Goal: Complete application form

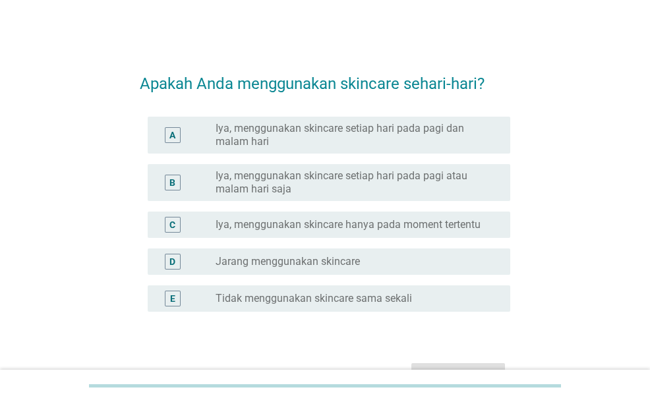
click at [342, 146] on label "Iya, menggunakan skincare setiap hari pada pagi dan malam hari" at bounding box center [353, 135] width 274 height 26
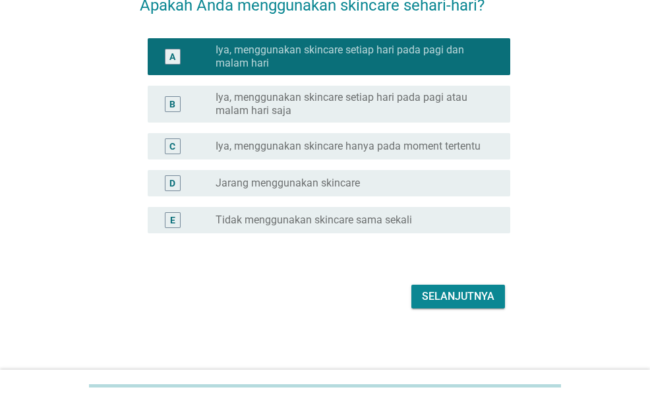
scroll to position [79, 0]
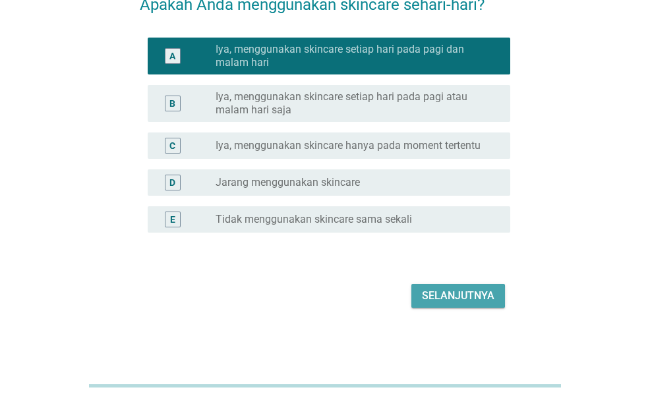
click at [446, 286] on button "Selanjutnya" at bounding box center [459, 296] width 94 height 24
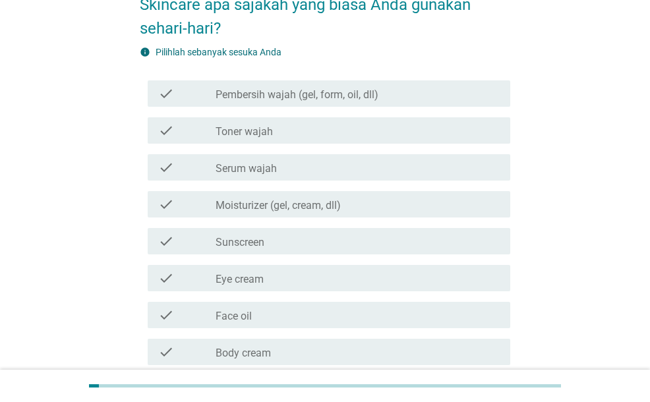
scroll to position [0, 0]
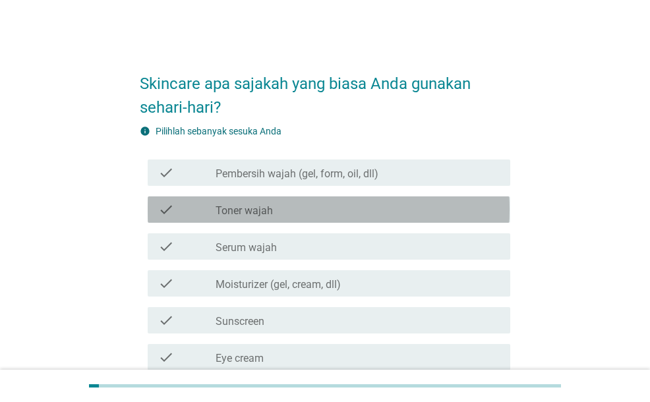
click at [406, 218] on div "check check_box_outline_blank Toner wajah" at bounding box center [329, 210] width 362 height 26
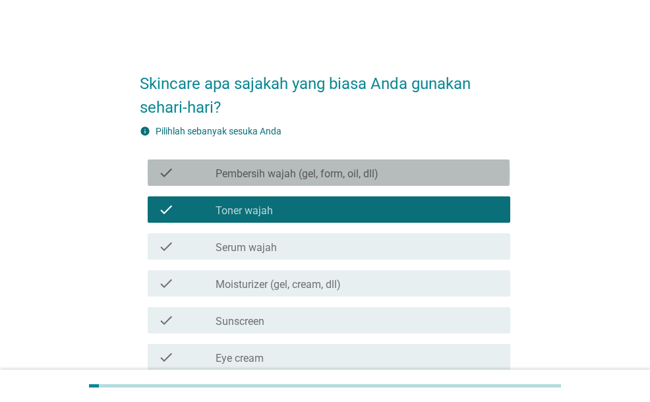
click at [406, 181] on div "check check_box_outline_blank Pembersih wajah (gel, form, oil, dll)" at bounding box center [329, 173] width 362 height 26
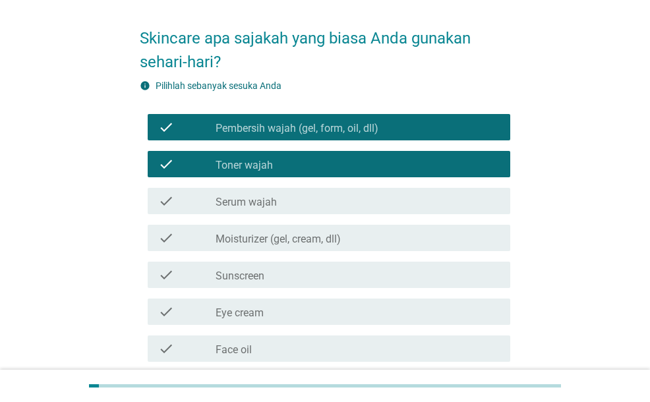
scroll to position [66, 0]
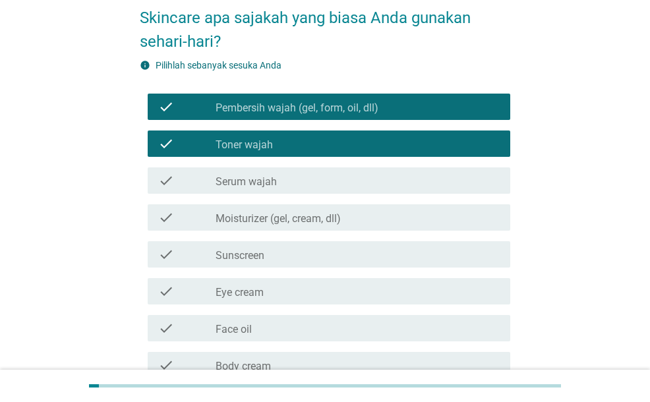
click at [409, 218] on div "check_box_outline_blank Moisturizer (gel, cream, dll)" at bounding box center [358, 218] width 284 height 16
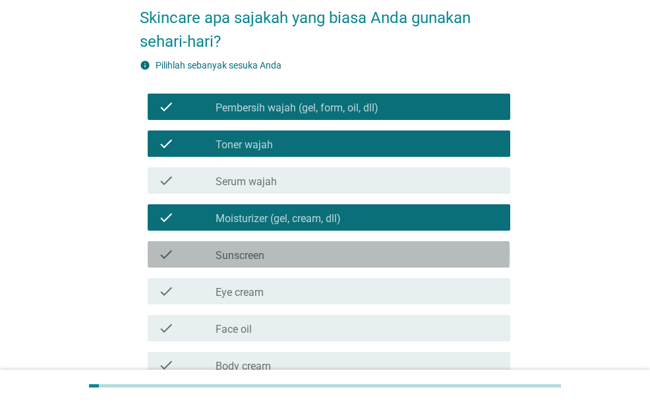
click at [406, 261] on div "check_box_outline_blank Sunscreen" at bounding box center [358, 255] width 284 height 16
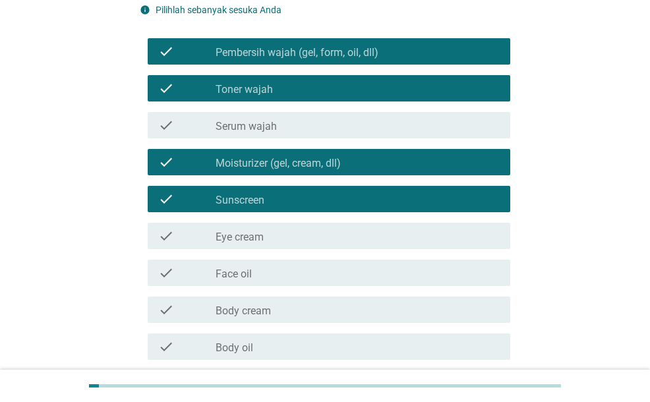
scroll to position [198, 0]
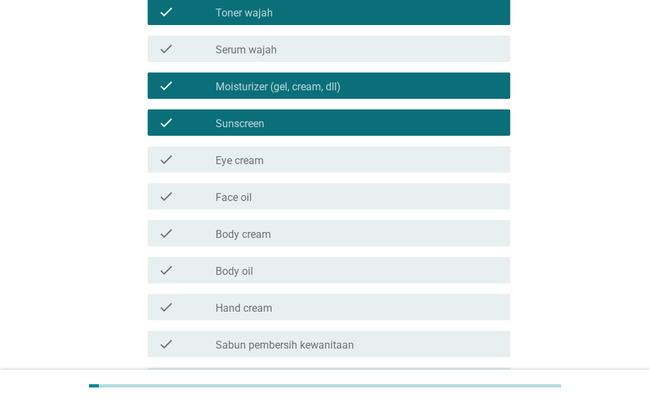
click at [395, 241] on div "check check_box_outline_blank Body cream" at bounding box center [329, 233] width 362 height 26
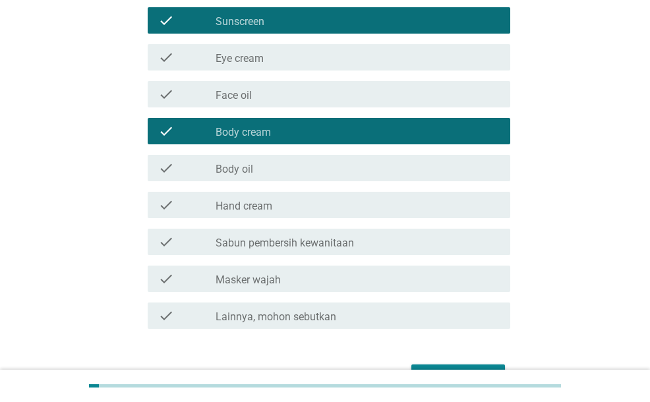
scroll to position [330, 0]
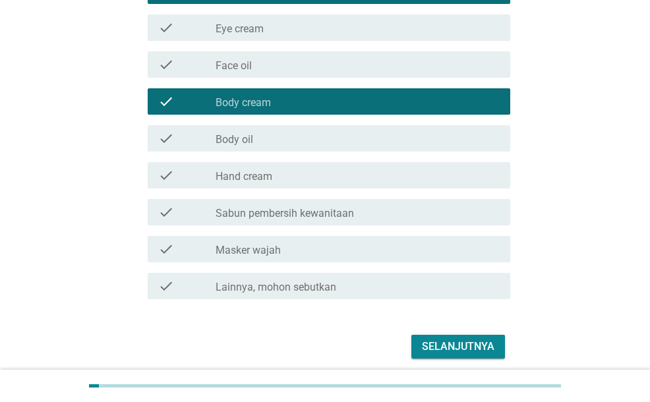
click at [398, 253] on div "check_box_outline_blank Masker wajah" at bounding box center [358, 249] width 284 height 16
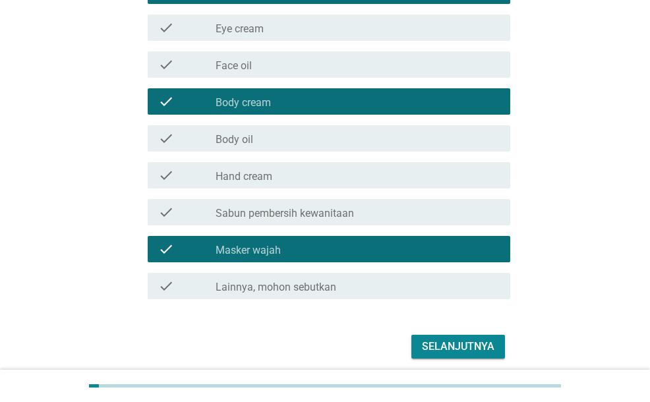
click at [433, 350] on div "Selanjutnya" at bounding box center [458, 347] width 73 height 16
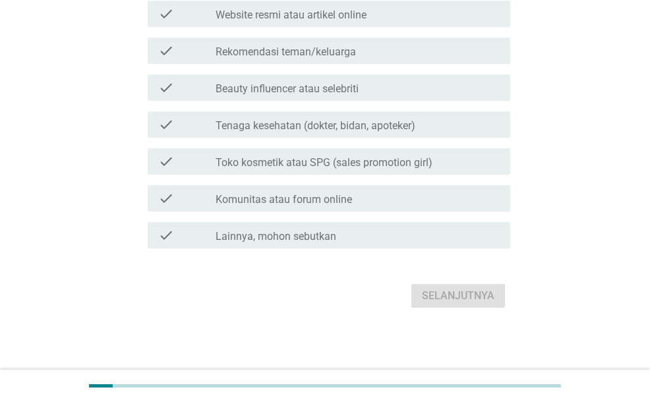
scroll to position [0, 0]
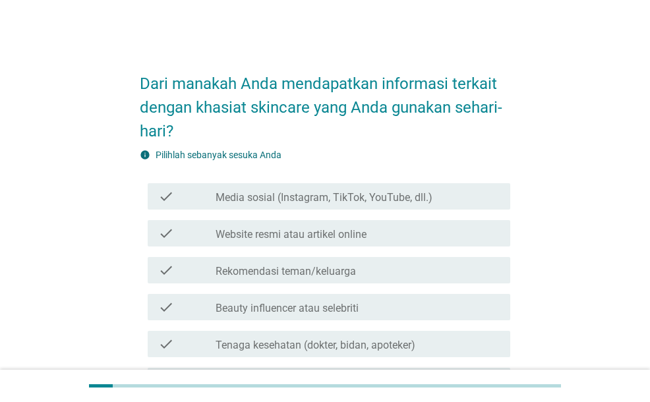
click at [342, 206] on div "check check_box_outline_blank Media sosial (Instagram, TikTok, YouTube, dll.)" at bounding box center [329, 196] width 362 height 26
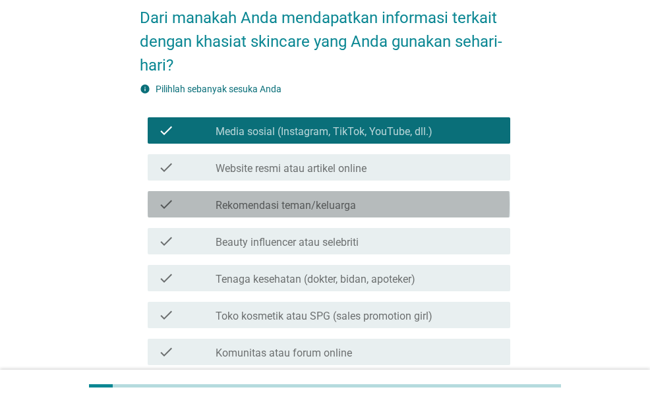
click at [342, 206] on label "Rekomendasi teman/keluarga" at bounding box center [286, 205] width 141 height 13
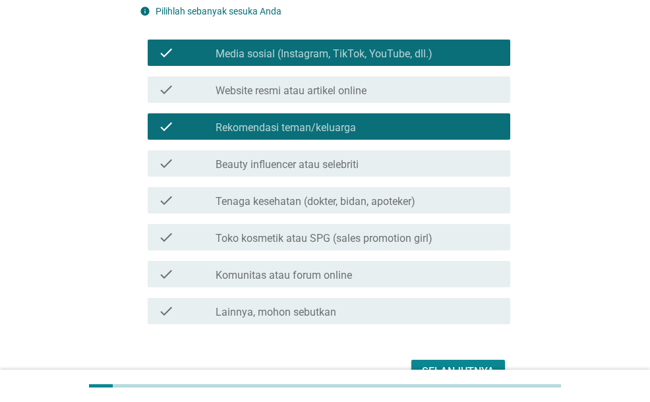
scroll to position [198, 0]
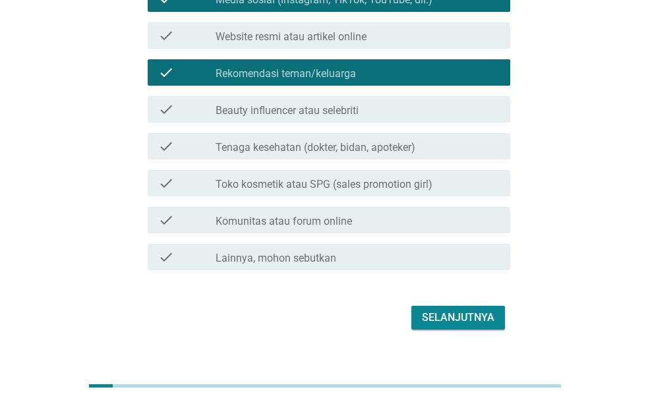
click at [358, 180] on label "Toko kosmetik atau SPG (sales promotion girl)" at bounding box center [324, 184] width 217 height 13
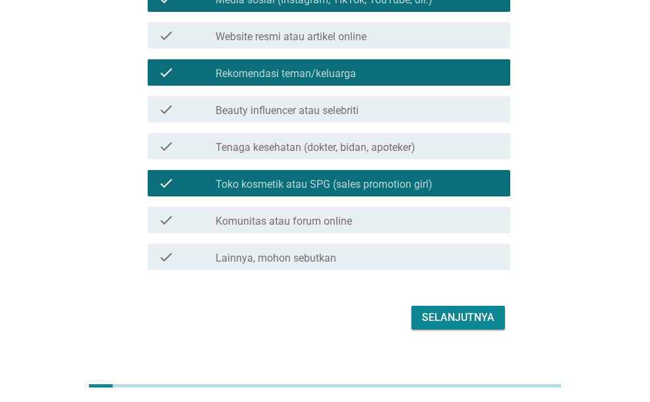
click at [453, 318] on div "Selanjutnya" at bounding box center [458, 318] width 73 height 16
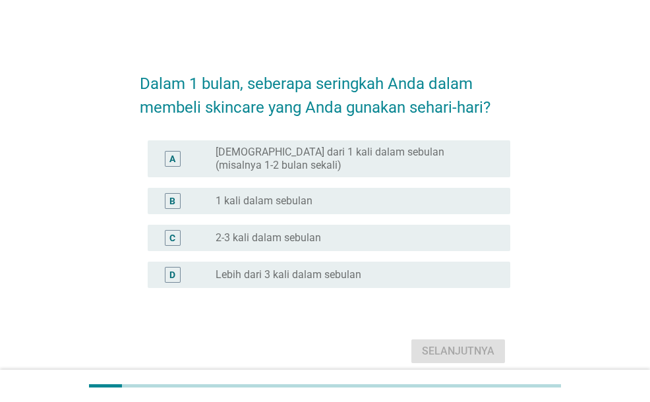
click at [294, 238] on label "2-3 kali dalam sebulan" at bounding box center [269, 238] width 106 height 13
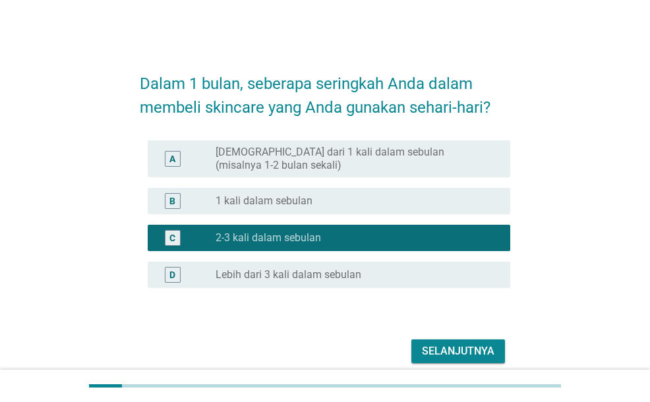
click at [439, 356] on div "Selanjutnya" at bounding box center [458, 352] width 73 height 16
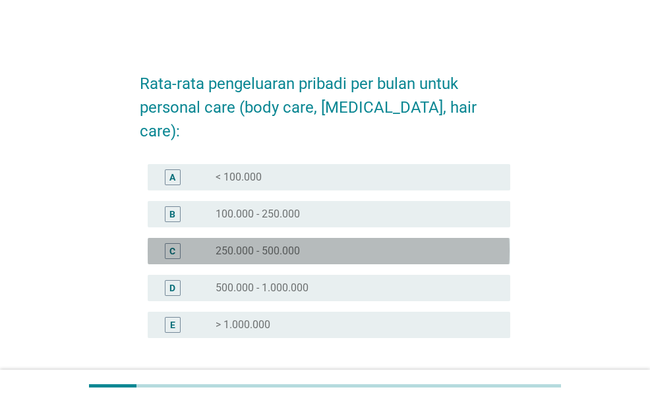
click at [315, 245] on div "radio_button_unchecked 250.000 - 500.000" at bounding box center [353, 251] width 274 height 13
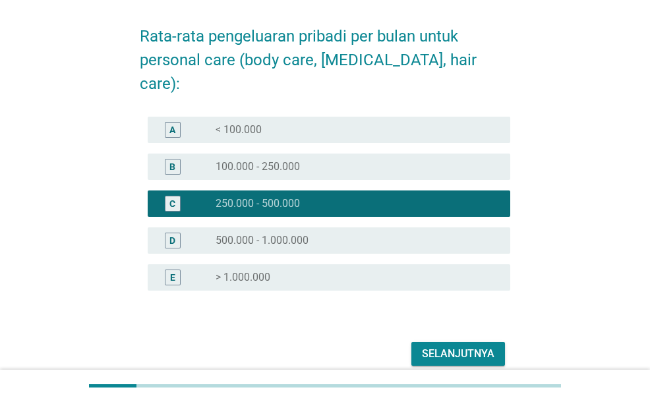
scroll to position [82, 0]
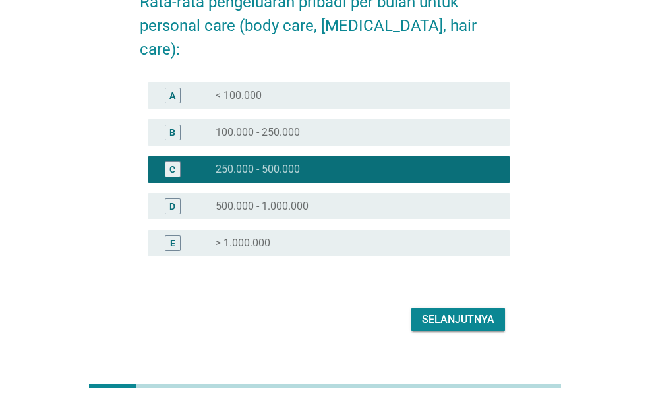
click at [427, 304] on div "Selanjutnya" at bounding box center [325, 320] width 370 height 32
click at [430, 312] on div "Selanjutnya" at bounding box center [458, 320] width 73 height 16
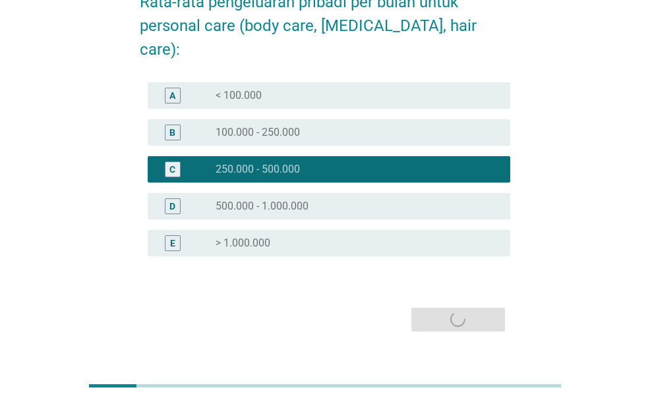
scroll to position [0, 0]
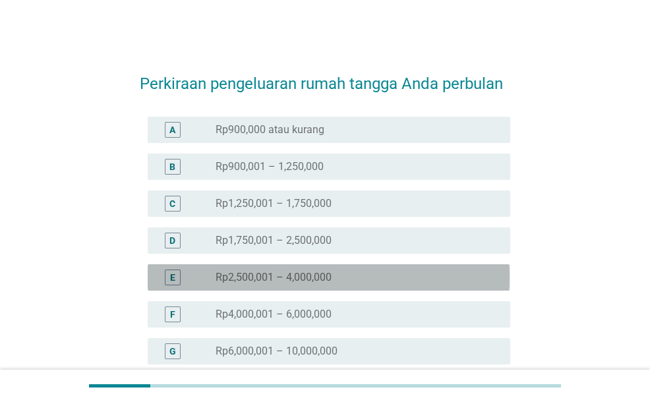
click at [430, 290] on div "E radio_button_unchecked Rp2,500,001 – 4,000,000" at bounding box center [329, 278] width 362 height 26
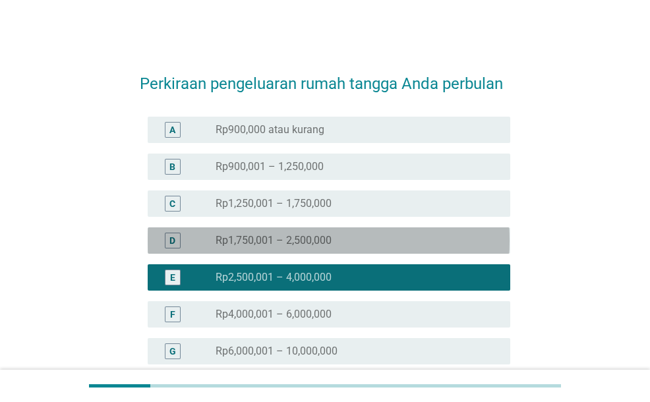
click at [314, 236] on label "Rp1,750,001 – 2,500,000" at bounding box center [274, 240] width 116 height 13
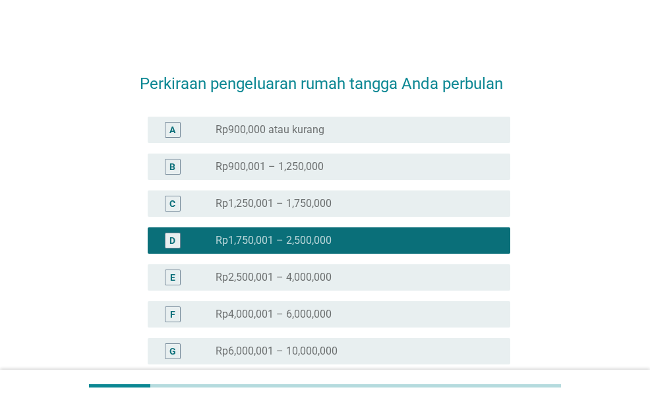
scroll to position [169, 0]
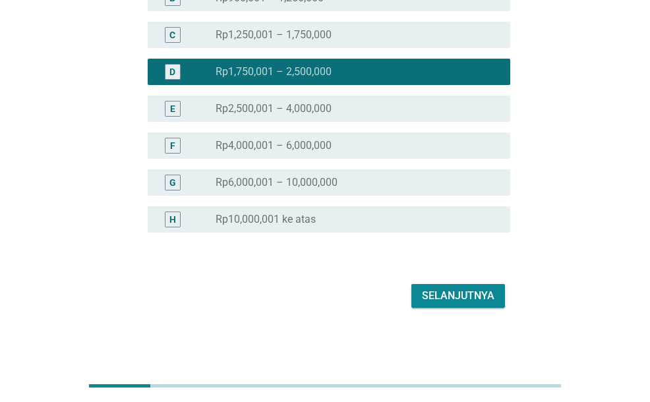
click at [458, 288] on div "Selanjutnya" at bounding box center [458, 296] width 73 height 16
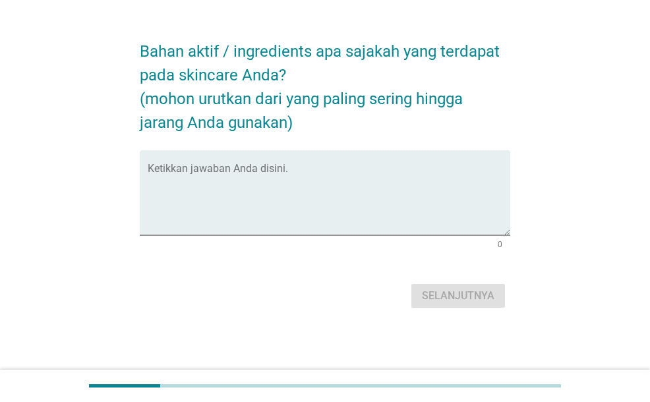
scroll to position [0, 0]
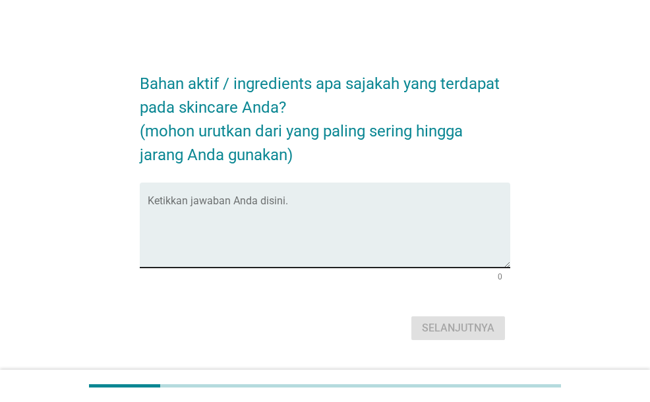
click at [360, 211] on textarea "Ketikkan jawaban Anda disini." at bounding box center [329, 233] width 362 height 69
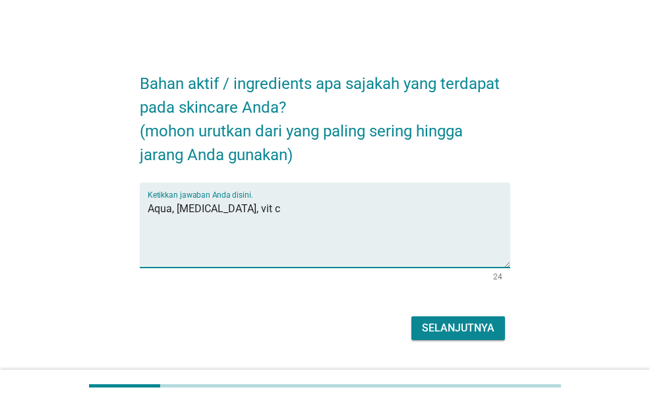
type textarea "Aqua, niacinamide, vit c"
click at [462, 327] on div "Selanjutnya" at bounding box center [458, 329] width 73 height 16
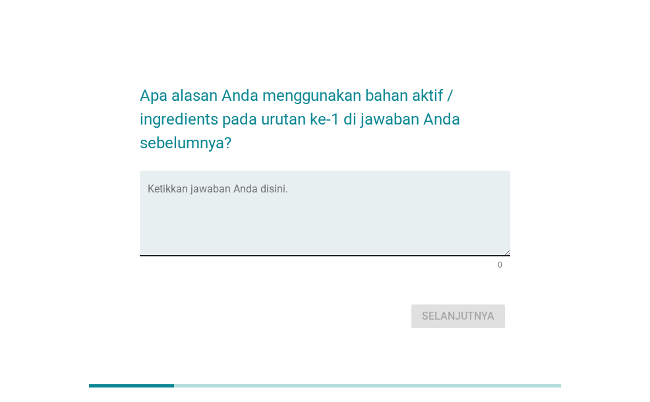
click at [365, 220] on textarea "Ketikkan jawaban Anda disini." at bounding box center [329, 221] width 362 height 69
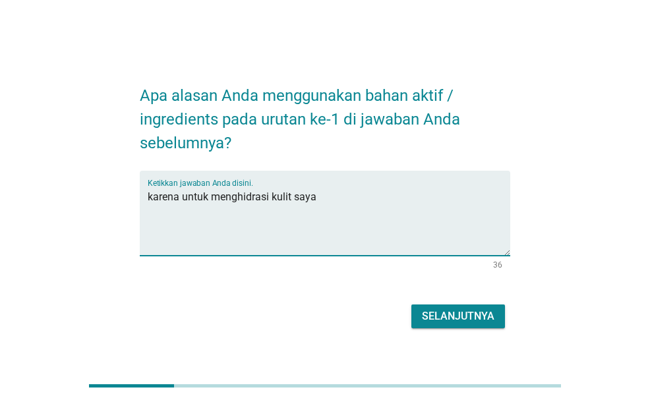
type textarea "karena untuk menghidrasi kulit saya"
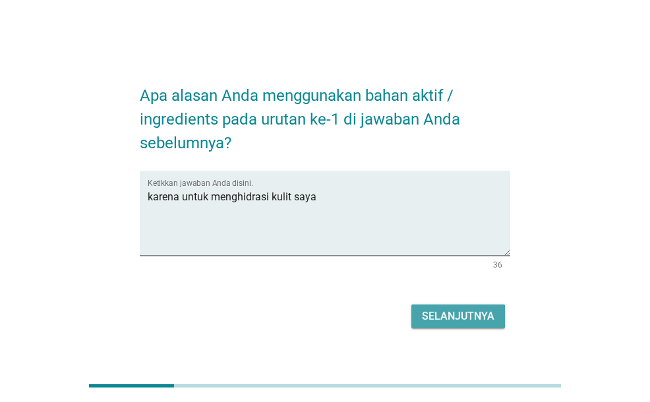
click at [466, 323] on div "Selanjutnya" at bounding box center [458, 317] width 73 height 16
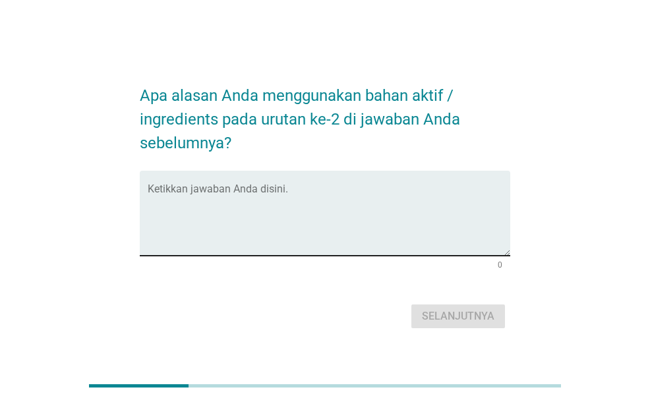
click at [334, 237] on textarea "Ketikkan jawaban Anda disini." at bounding box center [329, 221] width 362 height 69
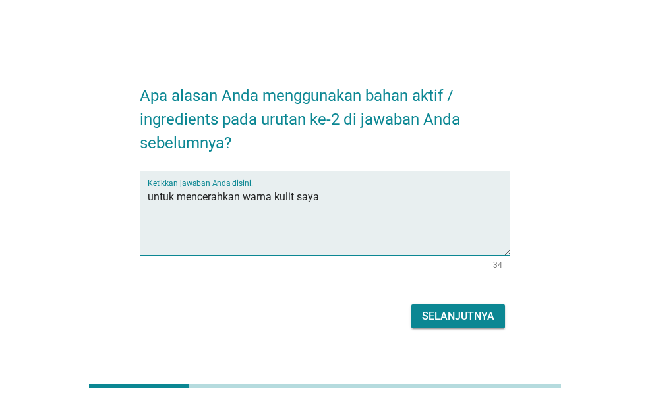
type textarea "untuk mencerahkan warna kulit saya"
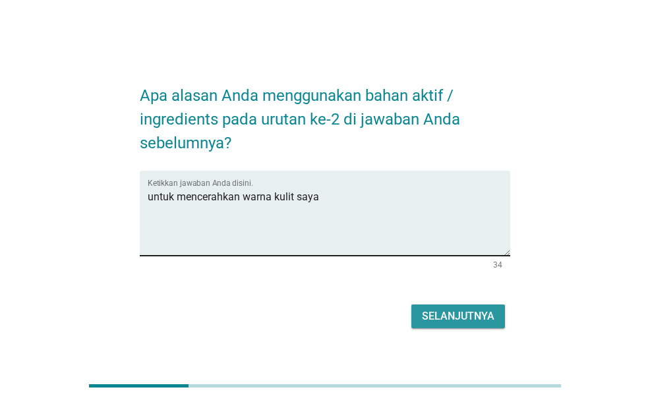
click at [412, 305] on button "Selanjutnya" at bounding box center [459, 317] width 94 height 24
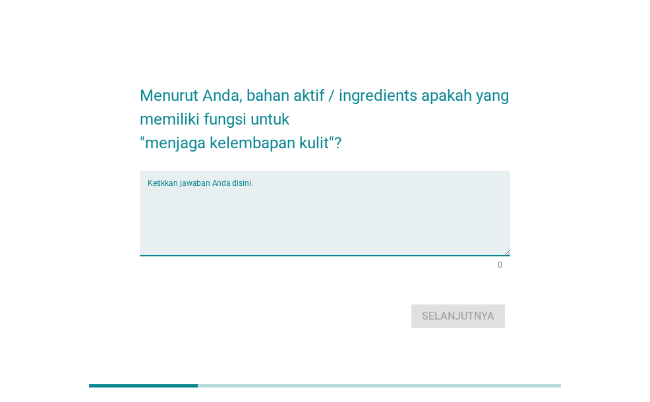
click at [334, 237] on textarea "Ketikkan jawaban Anda disini." at bounding box center [329, 221] width 362 height 69
type textarea "Aqua"
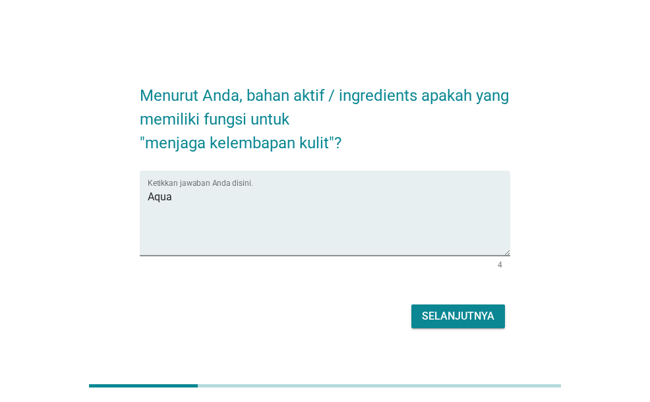
click at [487, 323] on div "Selanjutnya" at bounding box center [458, 317] width 73 height 16
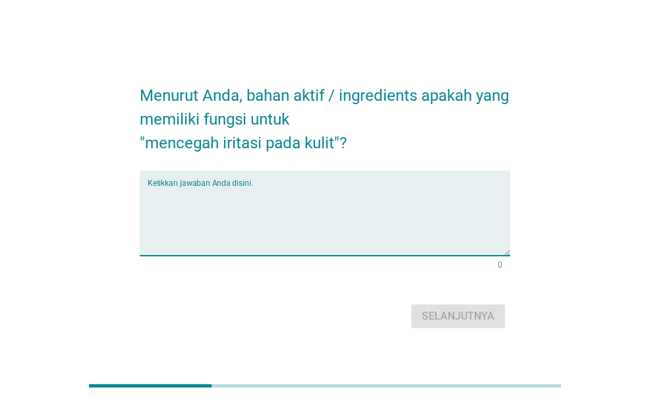
click at [429, 214] on textarea "Ketikkan jawaban Anda disini." at bounding box center [329, 221] width 362 height 69
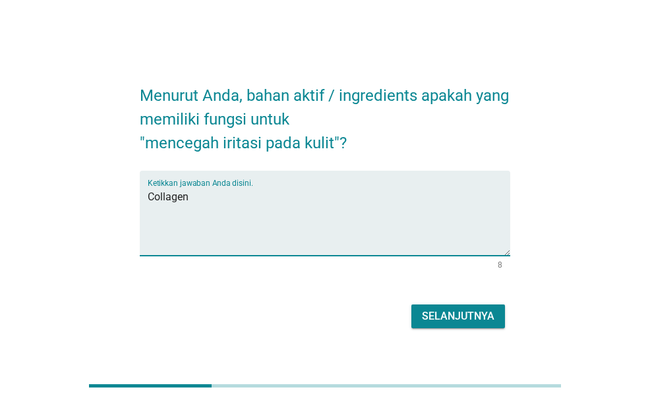
type textarea "Collagen"
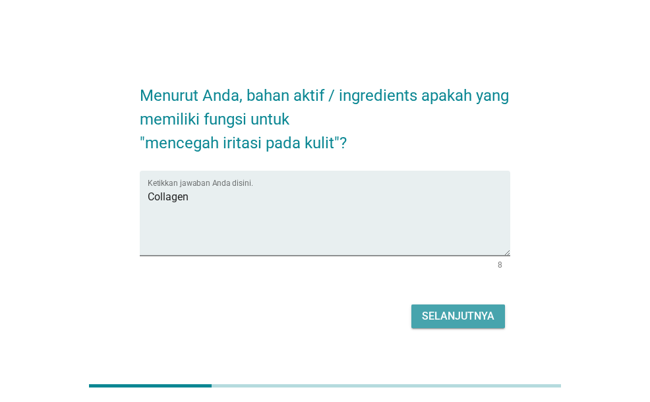
click at [474, 307] on button "Selanjutnya" at bounding box center [459, 317] width 94 height 24
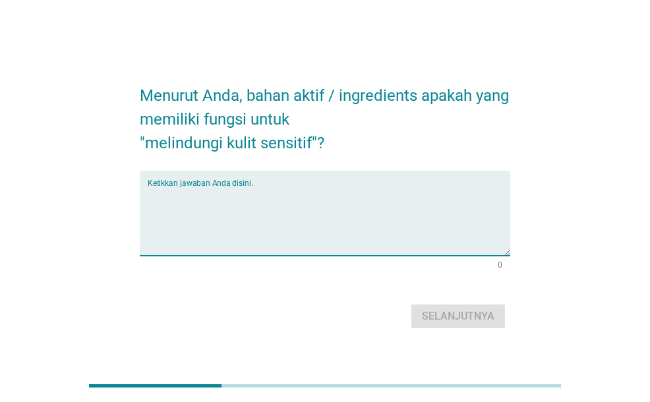
click at [457, 241] on textarea "Ketikkan jawaban Anda disini." at bounding box center [329, 221] width 362 height 69
type textarea "Vit c"
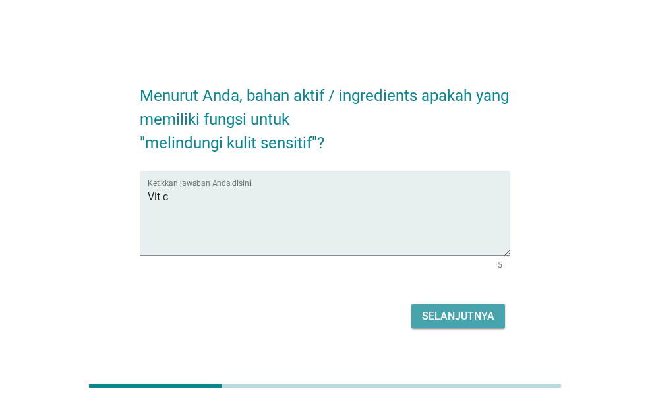
click at [449, 311] on div "Selanjutnya" at bounding box center [458, 317] width 73 height 16
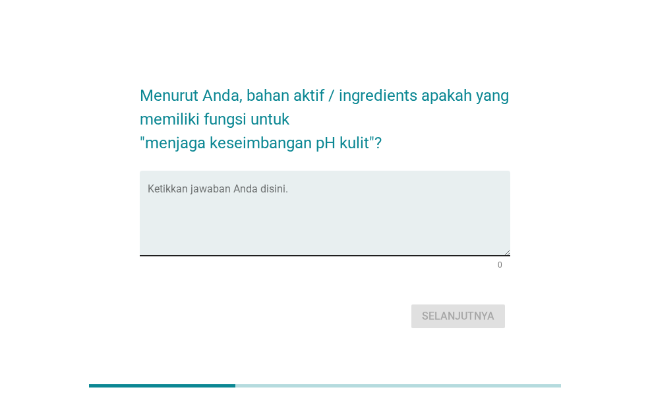
click at [418, 232] on textarea "Ketikkan jawaban Anda disini." at bounding box center [329, 221] width 362 height 69
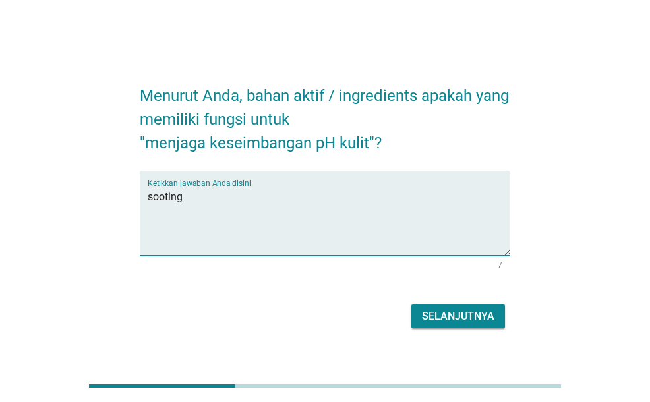
type textarea "sooting"
click at [495, 317] on button "Selanjutnya" at bounding box center [459, 317] width 94 height 24
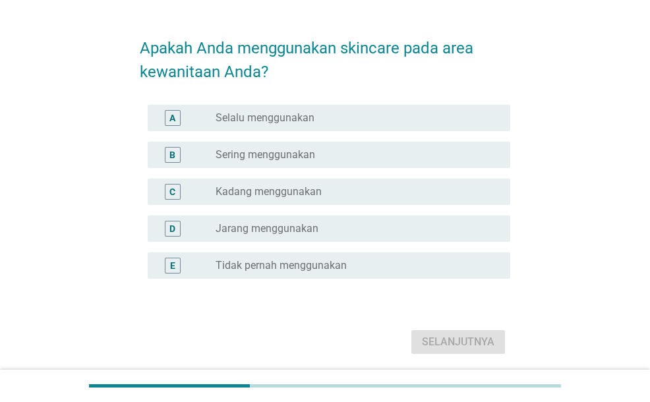
scroll to position [66, 0]
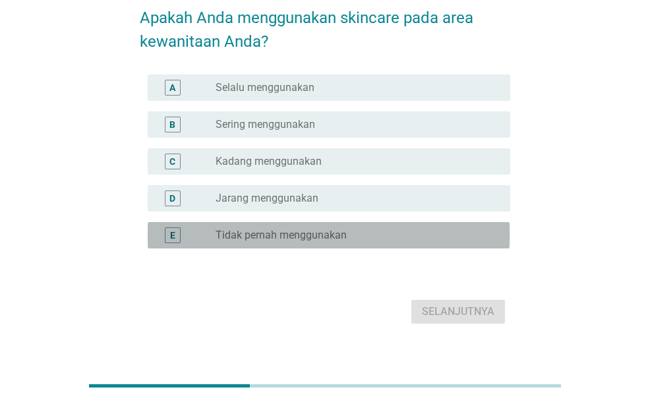
click at [375, 234] on div "radio_button_unchecked Tidak pernah menggunakan" at bounding box center [353, 235] width 274 height 13
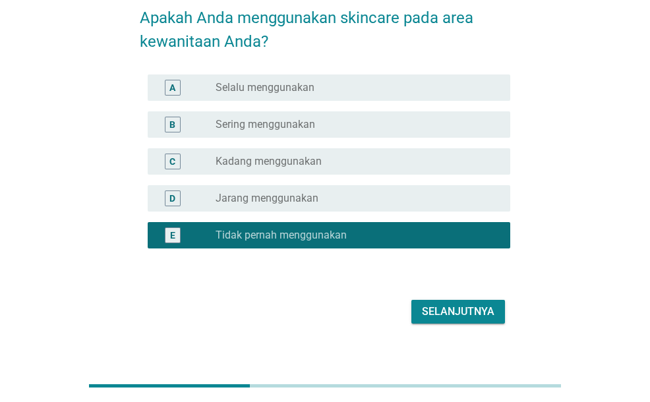
click at [436, 311] on div "Selanjutnya" at bounding box center [458, 312] width 73 height 16
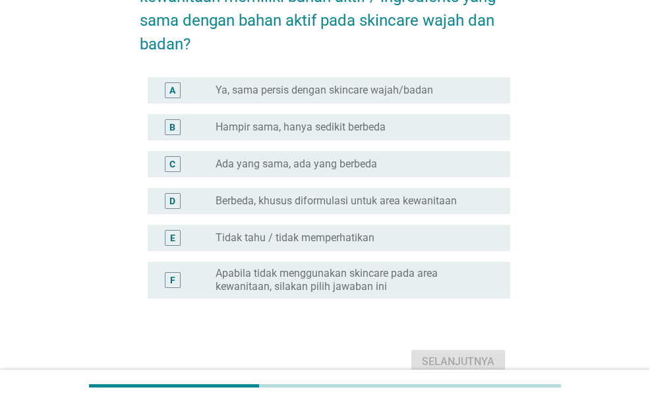
scroll to position [132, 0]
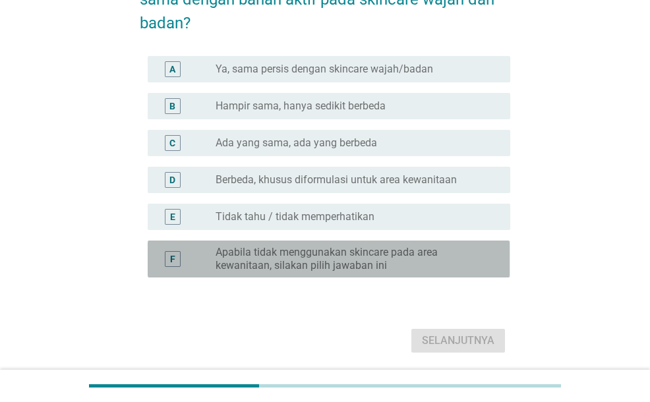
click at [365, 254] on label "Apabila tidak menggunakan skincare pada area kewanitaan, silakan pilih jawaban …" at bounding box center [353, 259] width 274 height 26
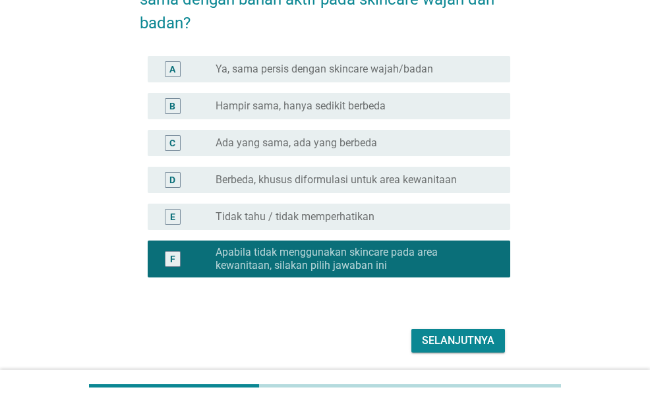
click at [439, 339] on div "Selanjutnya" at bounding box center [458, 341] width 73 height 16
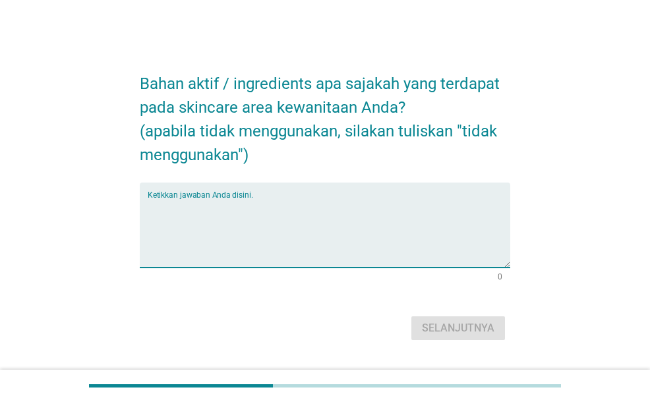
click at [376, 236] on textarea "Ketikkan jawaban Anda disini." at bounding box center [329, 233] width 362 height 69
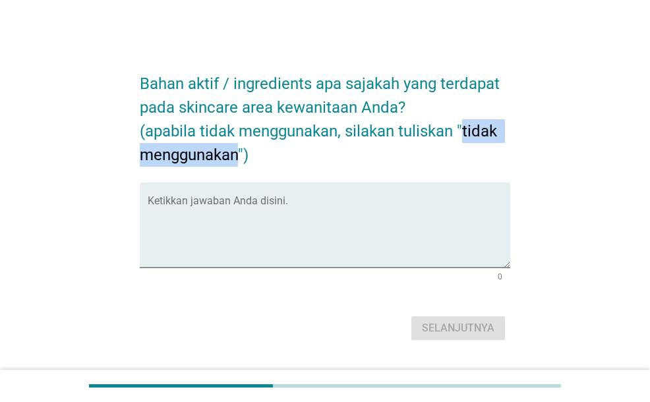
drag, startPoint x: 463, startPoint y: 131, endPoint x: 241, endPoint y: 150, distance: 222.5
click at [241, 150] on h2 "Bahan aktif / ingredients apa sajakah yang terdapat pada skincare area kewanita…" at bounding box center [325, 113] width 370 height 108
copy h2 "tidak menggunakan"
click at [265, 193] on div "Ketikkan jawaban Anda disini." at bounding box center [329, 225] width 362 height 85
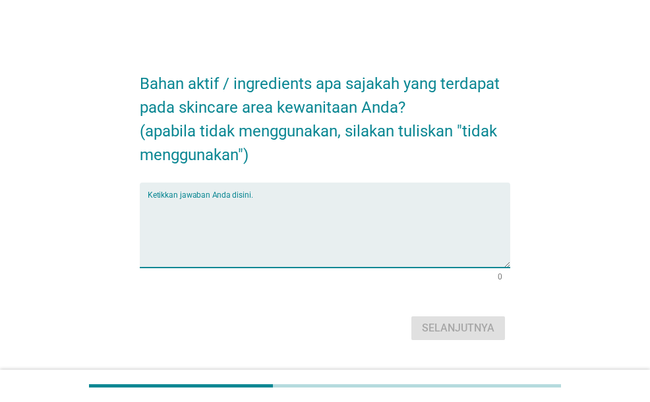
paste textarea "tidak menggunakan"
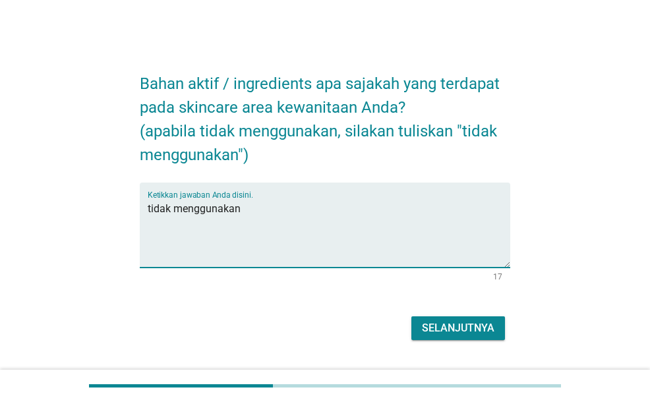
type textarea "tidak menggunakan"
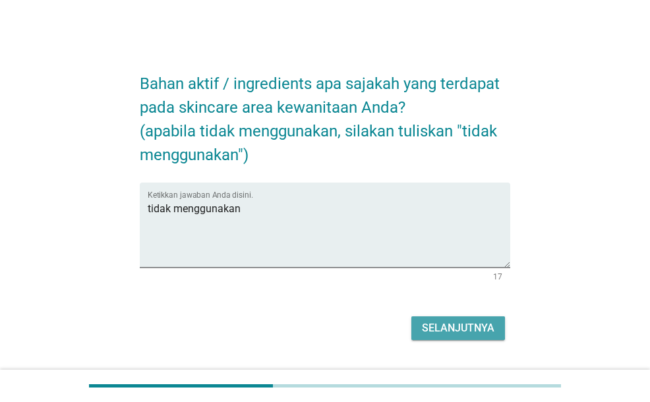
click at [427, 329] on div "Selanjutnya" at bounding box center [458, 329] width 73 height 16
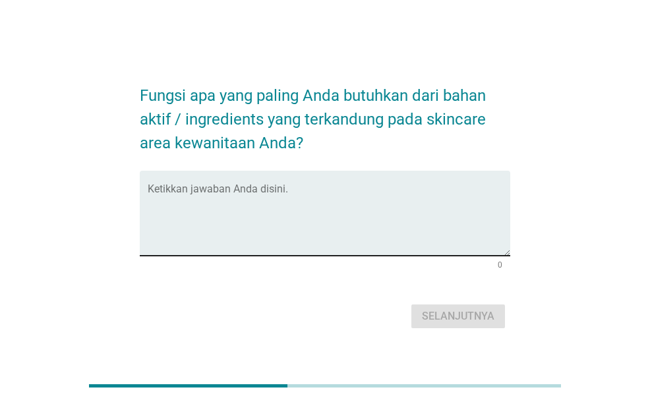
click at [344, 214] on textarea "Ketikkan jawaban Anda disini." at bounding box center [329, 221] width 362 height 69
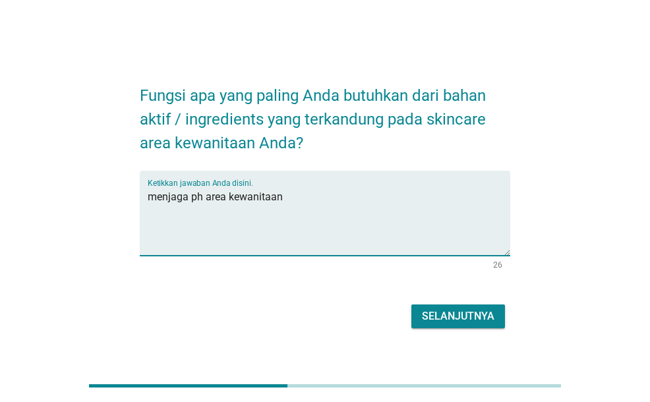
type textarea "menjaga ph area kewanitaan"
click at [431, 327] on button "Selanjutnya" at bounding box center [459, 317] width 94 height 24
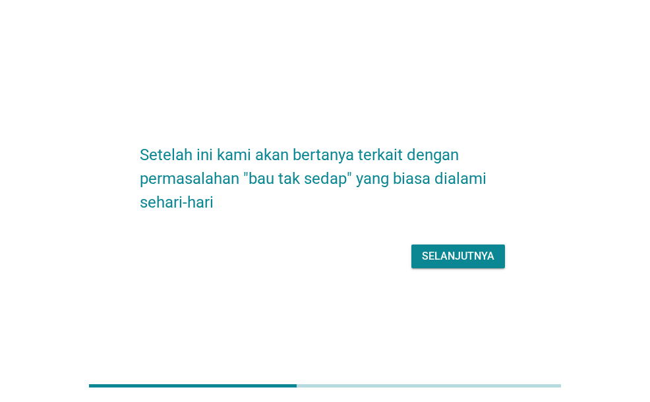
click at [459, 263] on div "Selanjutnya" at bounding box center [458, 257] width 73 height 16
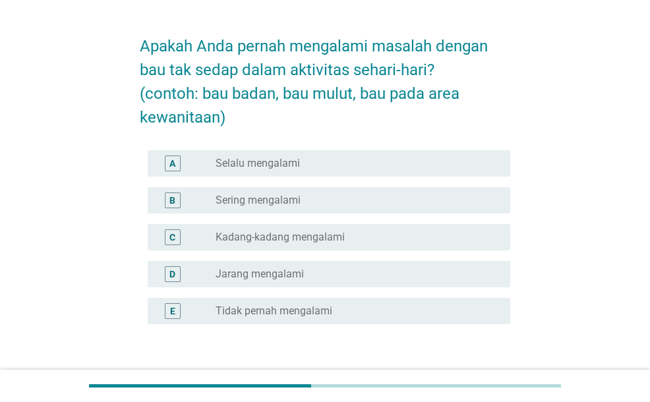
scroll to position [66, 0]
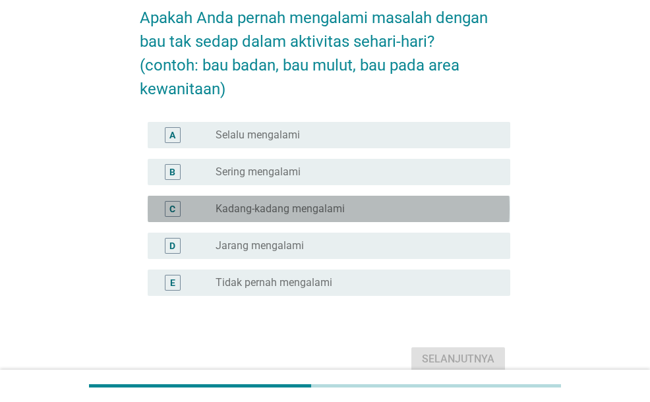
click at [339, 209] on label "Kadang-kadang mengalami" at bounding box center [280, 209] width 129 height 13
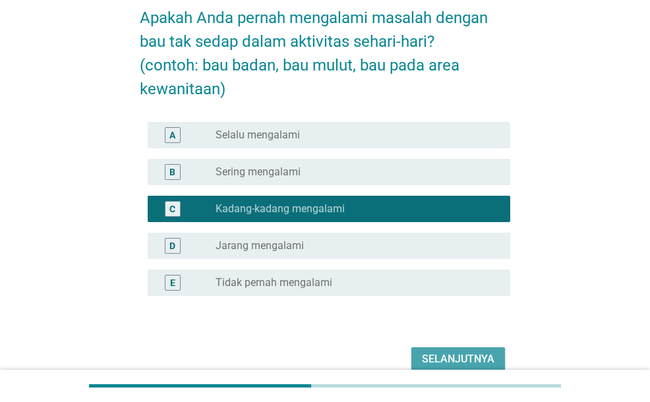
click at [466, 350] on button "Selanjutnya" at bounding box center [459, 360] width 94 height 24
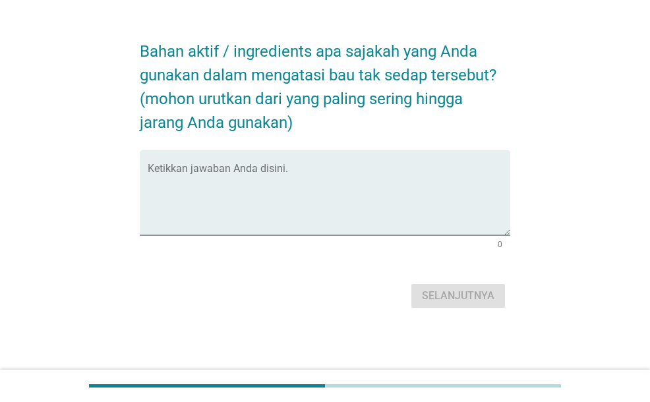
scroll to position [0, 0]
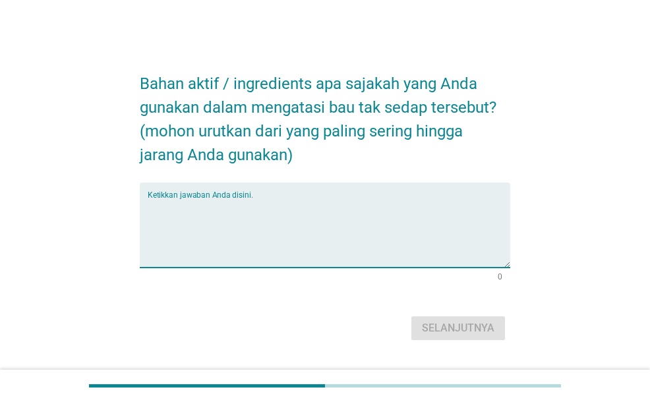
click at [339, 221] on textarea "Ketikkan jawaban Anda disini." at bounding box center [329, 233] width 362 height 69
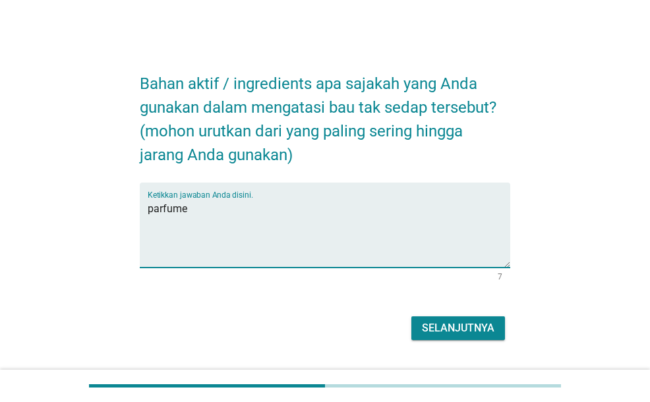
type textarea "parfume"
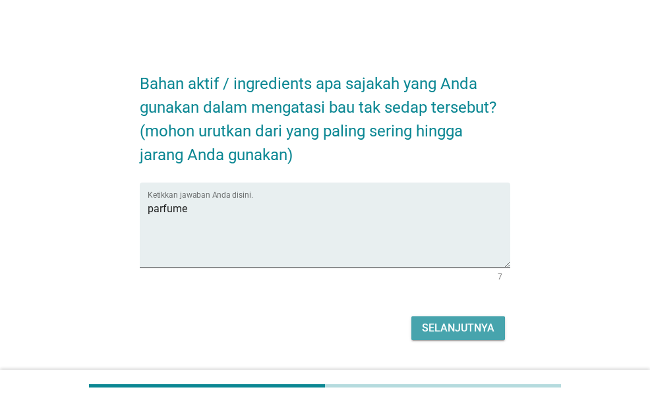
click at [455, 339] on button "Selanjutnya" at bounding box center [459, 329] width 94 height 24
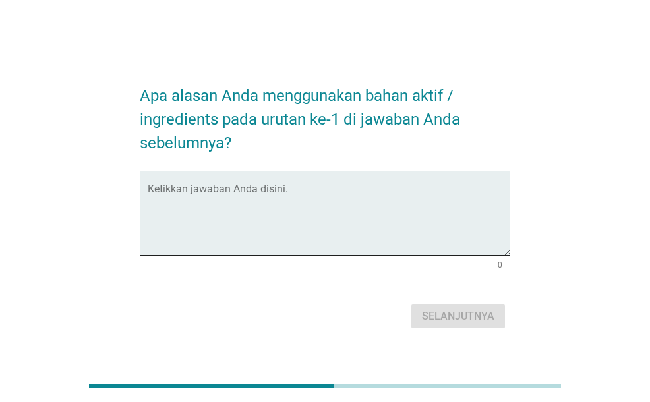
click at [371, 175] on div "Ketikkan jawaban Anda disini." at bounding box center [329, 213] width 362 height 85
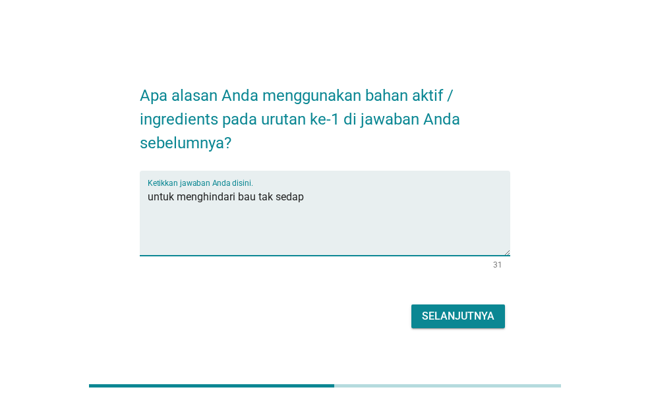
type textarea "untuk menghindari bau tak sedap"
click at [475, 322] on div "Selanjutnya" at bounding box center [458, 317] width 73 height 16
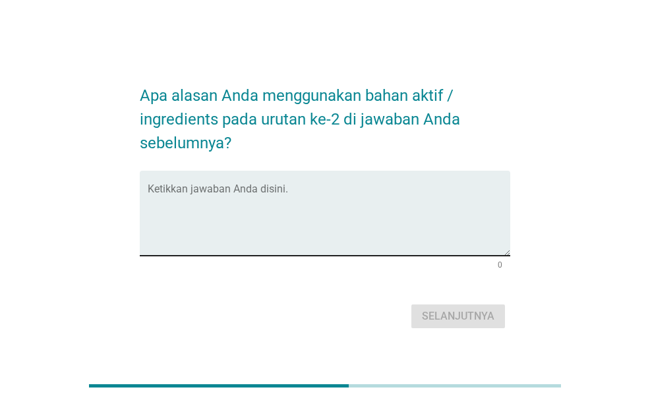
click at [411, 220] on textarea "Ketikkan jawaban Anda disini." at bounding box center [329, 221] width 362 height 69
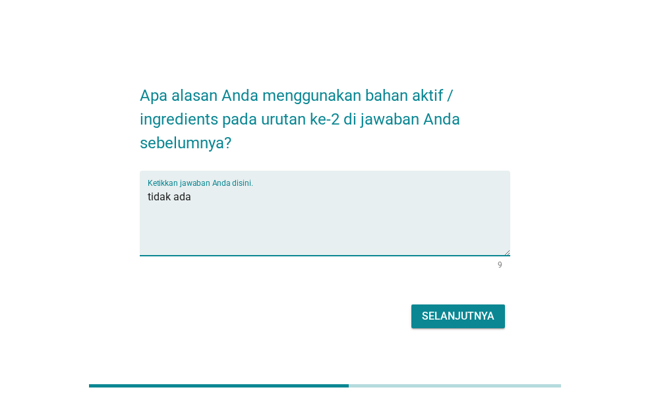
type textarea "tidak ada"
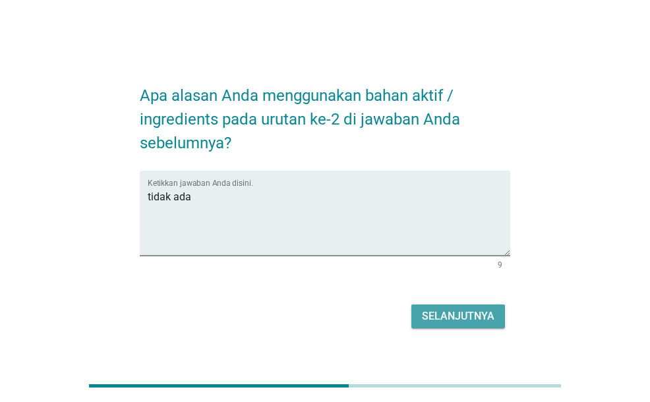
click at [455, 311] on div "Selanjutnya" at bounding box center [458, 317] width 73 height 16
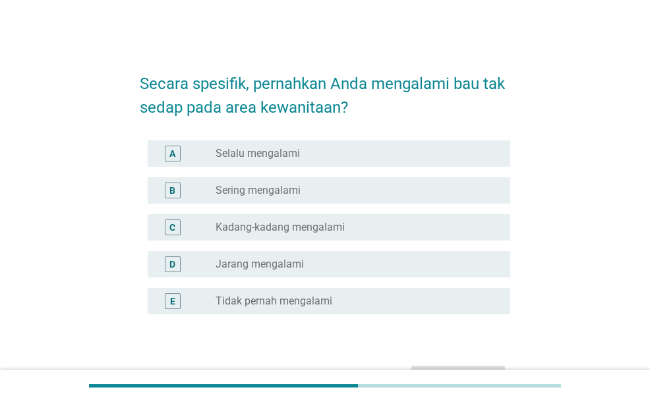
click at [346, 226] on div "radio_button_unchecked Kadang-kadang mengalami" at bounding box center [353, 227] width 274 height 13
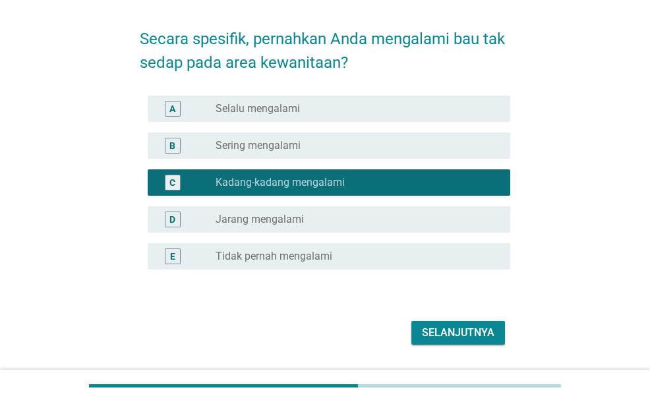
scroll to position [82, 0]
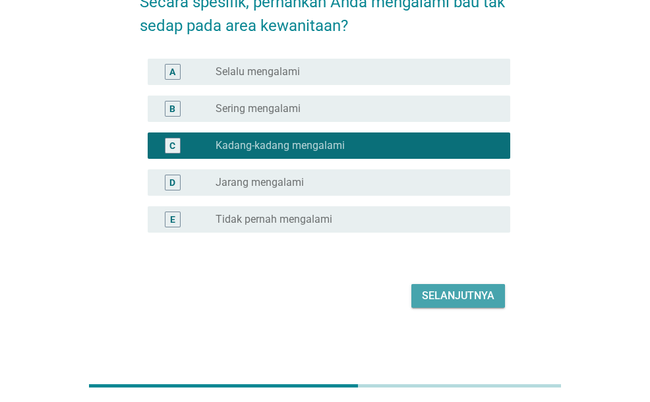
click at [455, 303] on div "Selanjutnya" at bounding box center [458, 296] width 73 height 16
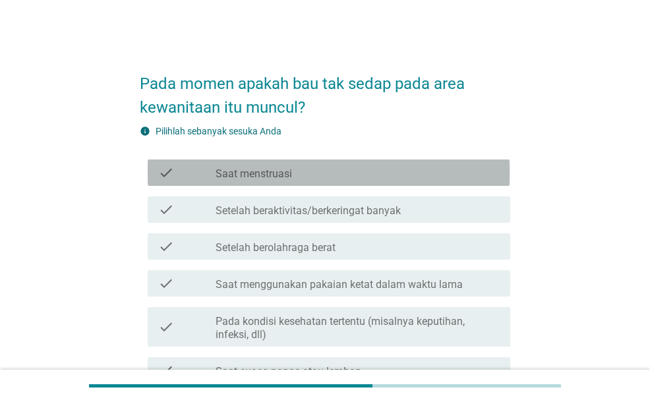
click at [297, 171] on div "check_box_outline_blank Saat menstruasi" at bounding box center [358, 173] width 284 height 16
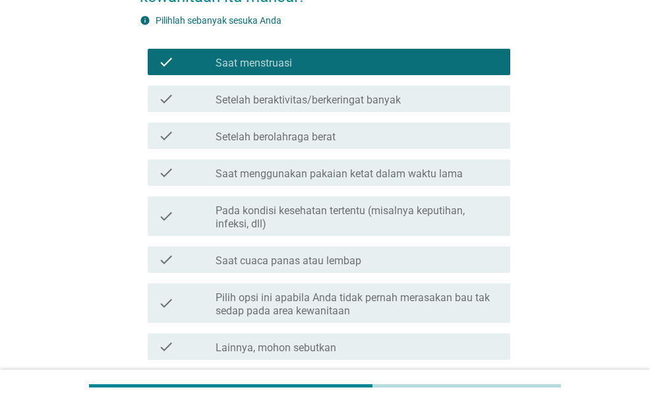
scroll to position [132, 0]
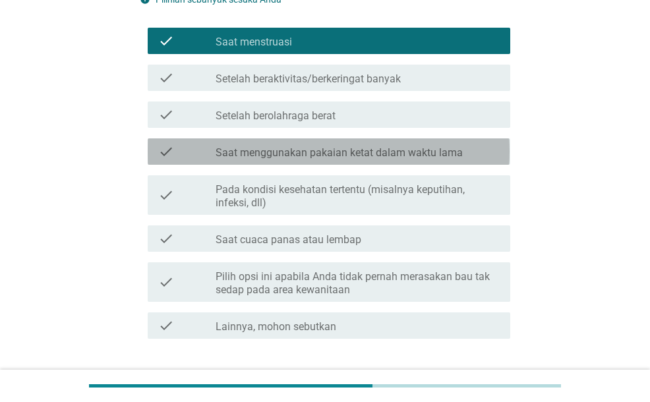
click at [309, 154] on label "Saat menggunakan pakaian ketat dalam waktu lama" at bounding box center [339, 152] width 247 height 13
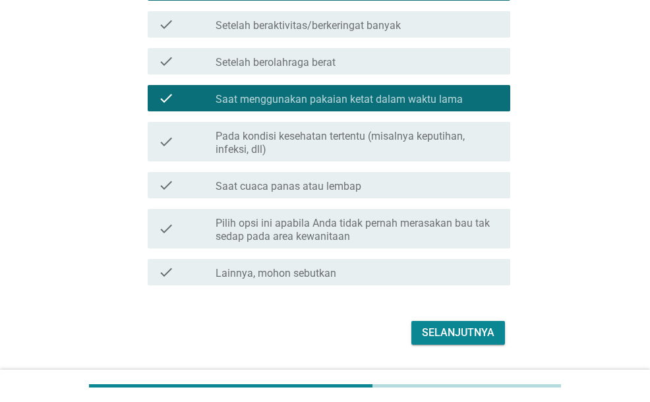
scroll to position [198, 0]
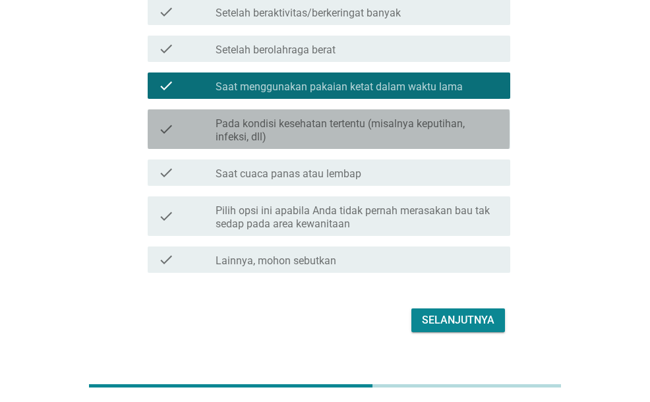
click at [340, 138] on label "Pada kondisi kesehatan tertentu (misalnya keputihan, infeksi, dll)" at bounding box center [358, 130] width 284 height 26
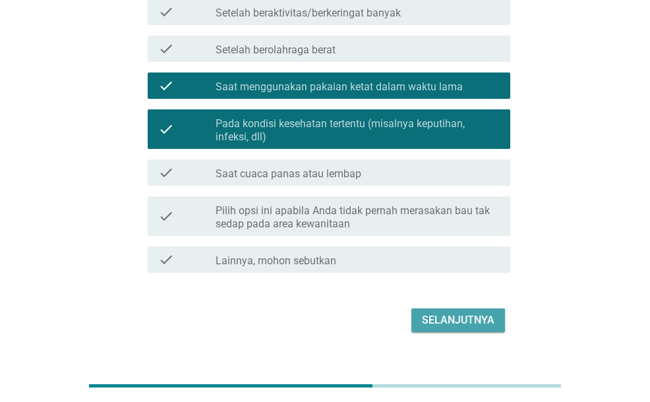
click at [446, 311] on button "Selanjutnya" at bounding box center [459, 321] width 94 height 24
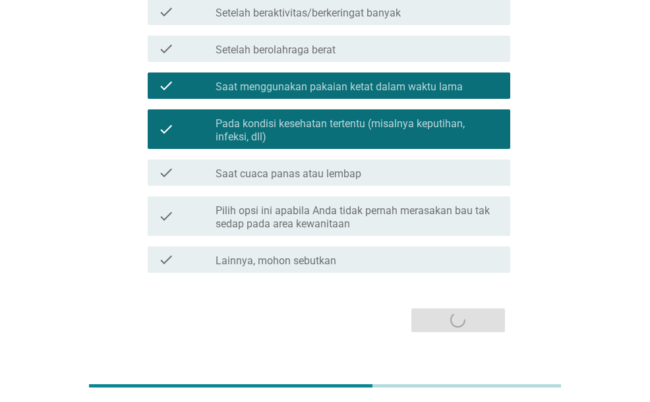
scroll to position [0, 0]
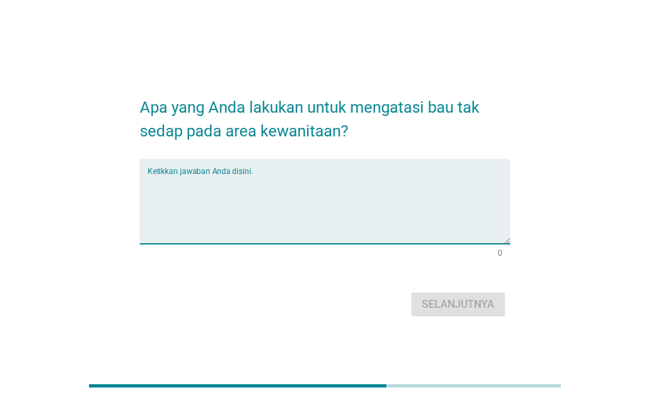
click at [347, 218] on textarea "Ketikkan jawaban Anda disini." at bounding box center [329, 209] width 362 height 69
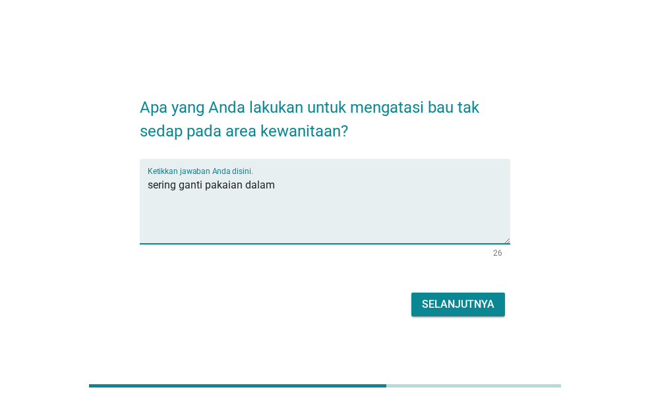
type textarea "sering ganti pakaian dalam"
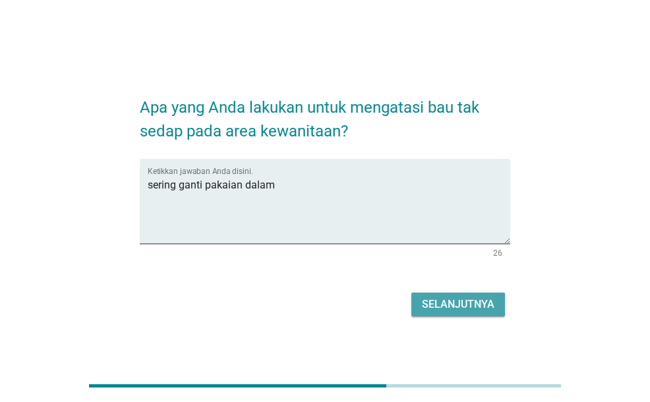
click at [472, 301] on div "Selanjutnya" at bounding box center [458, 305] width 73 height 16
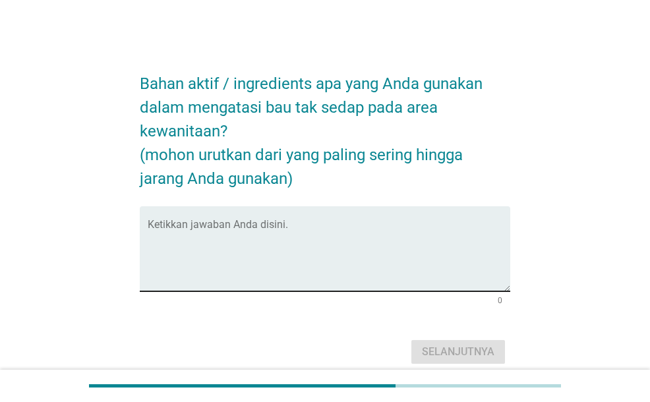
click at [359, 259] on textarea "Ketikkan jawaban Anda disini." at bounding box center [329, 256] width 362 height 69
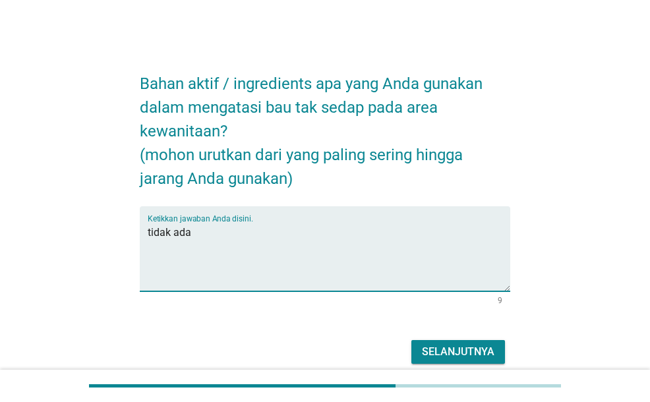
type textarea "tidak ada"
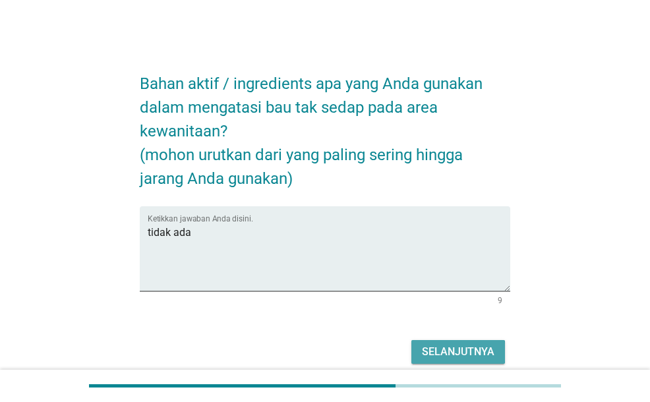
click at [433, 342] on button "Selanjutnya" at bounding box center [459, 352] width 94 height 24
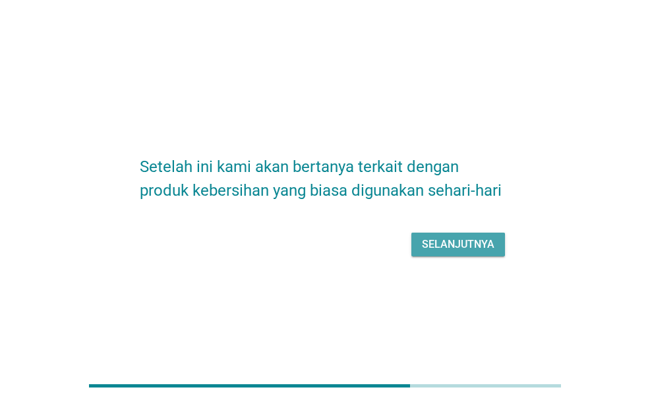
click at [462, 247] on div "Selanjutnya" at bounding box center [458, 245] width 73 height 16
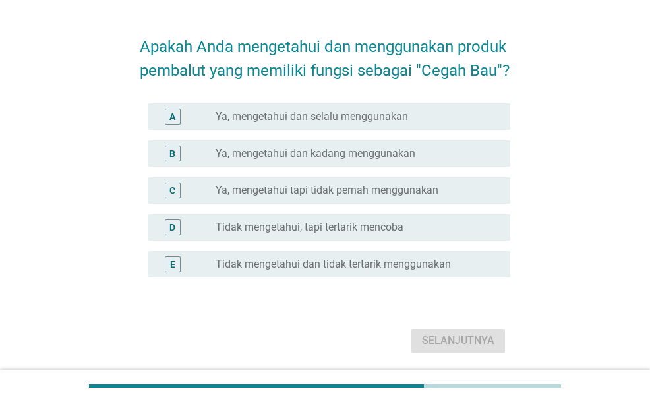
scroll to position [66, 0]
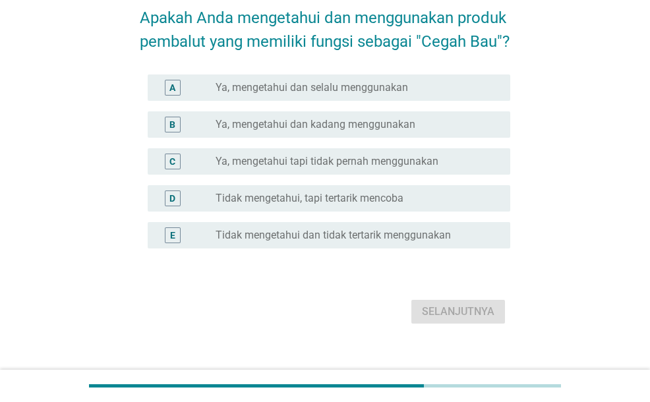
click at [304, 131] on label "Ya, mengetahui dan kadang menggunakan" at bounding box center [316, 124] width 200 height 13
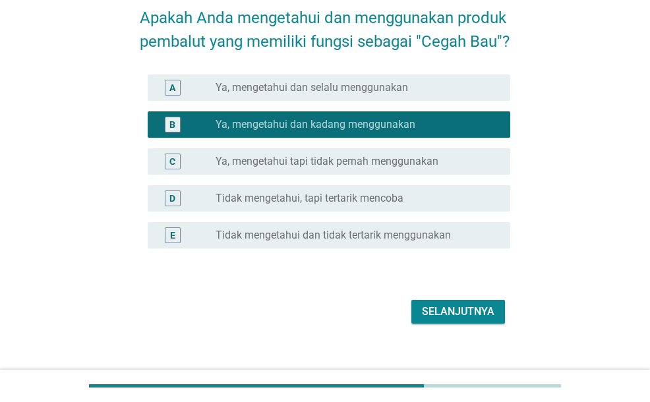
click at [468, 323] on div "Selanjutnya" at bounding box center [325, 312] width 370 height 32
click at [468, 320] on div "Selanjutnya" at bounding box center [458, 312] width 73 height 16
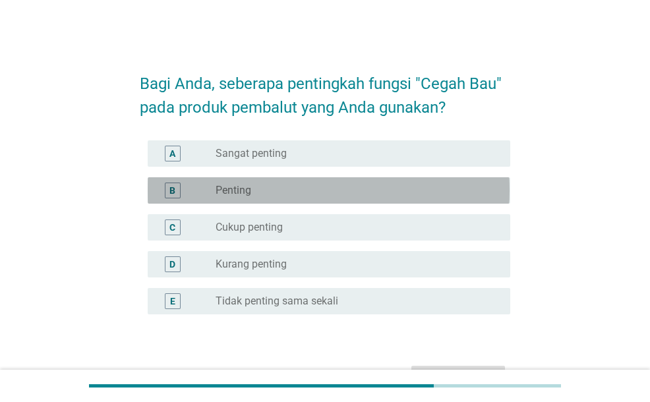
click at [293, 199] on div "B radio_button_unchecked Penting" at bounding box center [329, 190] width 362 height 26
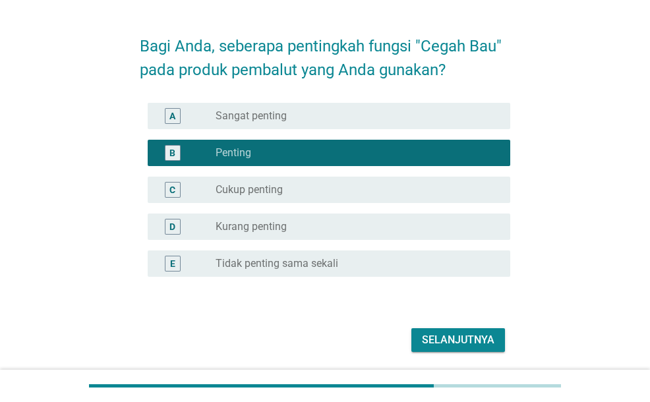
scroll to position [66, 0]
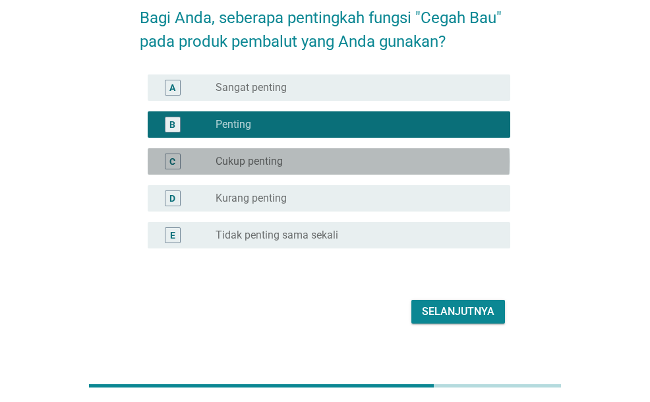
click at [323, 163] on div "radio_button_unchecked Cukup penting" at bounding box center [353, 161] width 274 height 13
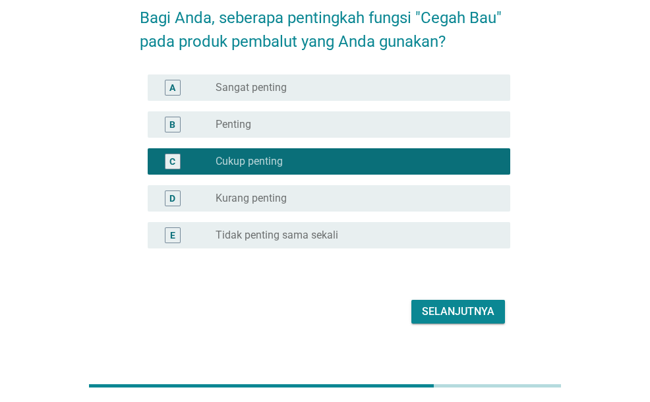
click at [460, 303] on button "Selanjutnya" at bounding box center [459, 312] width 94 height 24
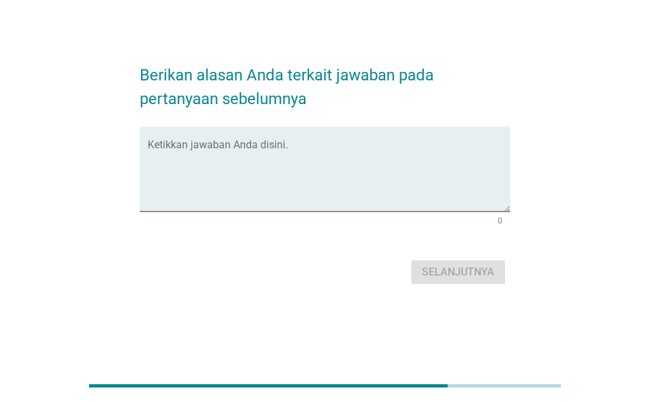
scroll to position [0, 0]
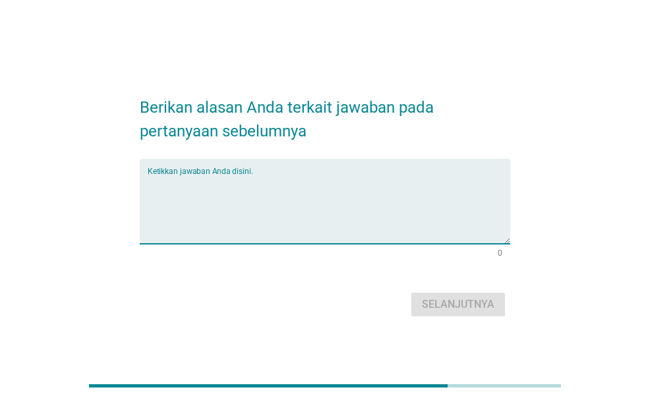
click at [337, 218] on textarea "Ketikkan jawaban Anda disini." at bounding box center [329, 209] width 362 height 69
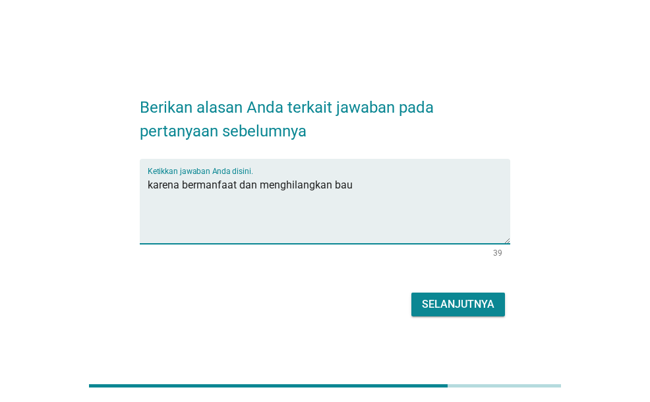
type textarea "karena bermanfaat dan menghilangkan bau"
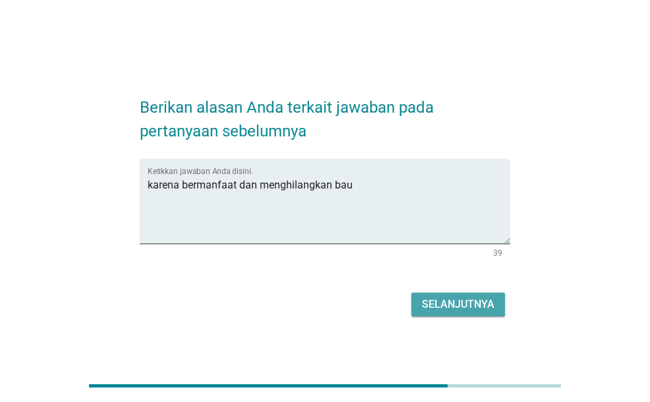
click at [452, 303] on div "Selanjutnya" at bounding box center [458, 305] width 73 height 16
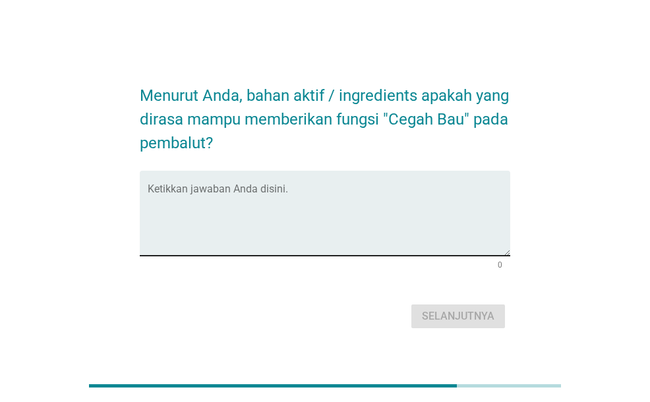
click at [395, 226] on textarea "Ketikkan jawaban Anda disini." at bounding box center [329, 221] width 362 height 69
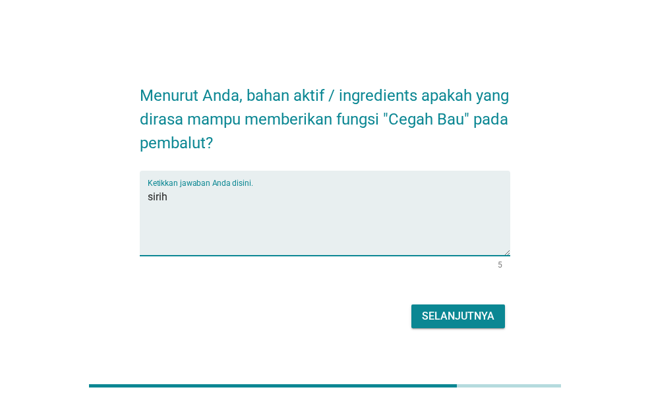
type textarea "sirih"
click at [446, 309] on div "Selanjutnya" at bounding box center [458, 317] width 73 height 16
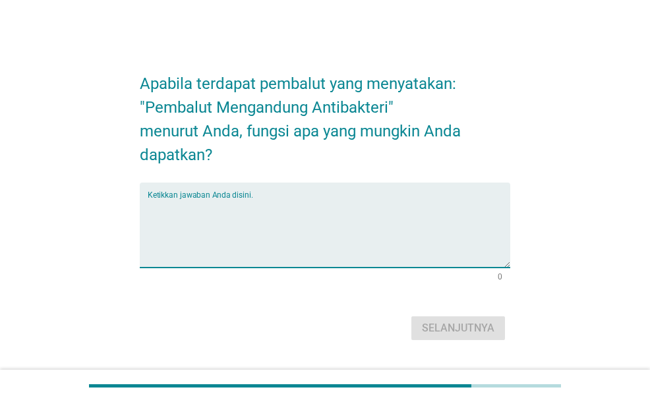
click at [335, 212] on textarea "Ketikkan jawaban Anda disini." at bounding box center [329, 233] width 362 height 69
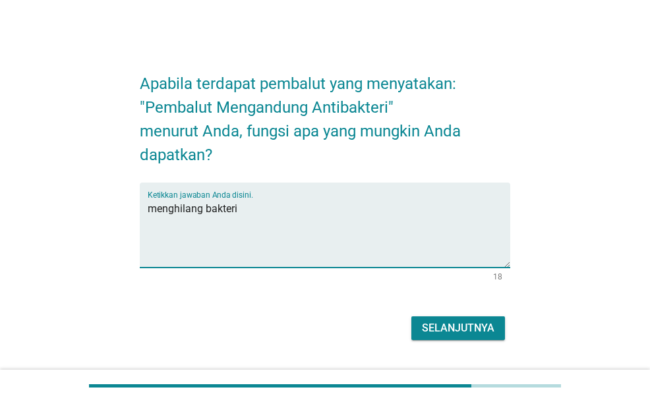
type textarea "menghilang bakteri"
click at [462, 323] on div "Selanjutnya" at bounding box center [458, 329] width 73 height 16
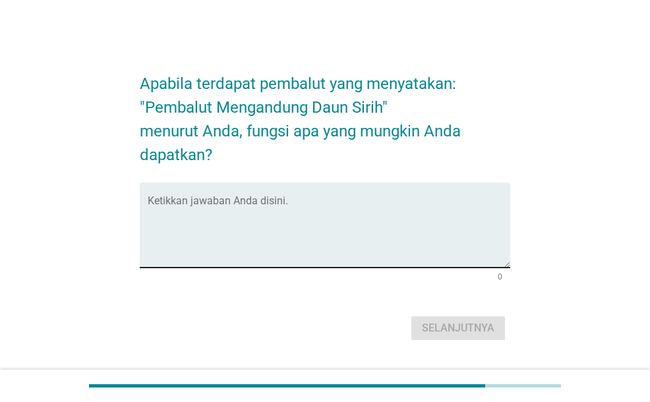
click at [401, 215] on textarea "Ketikkan jawaban Anda disini." at bounding box center [329, 233] width 362 height 69
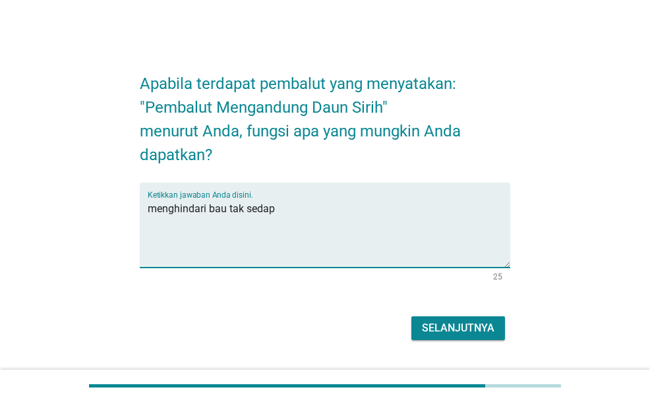
type textarea "menghindari bau tak sedap"
click at [468, 322] on div "Selanjutnya" at bounding box center [458, 329] width 73 height 16
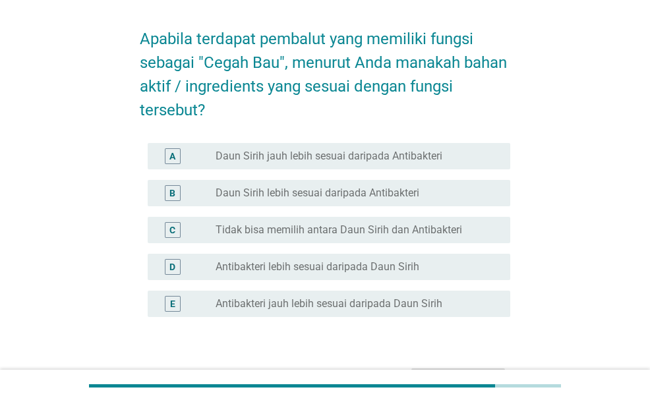
scroll to position [66, 0]
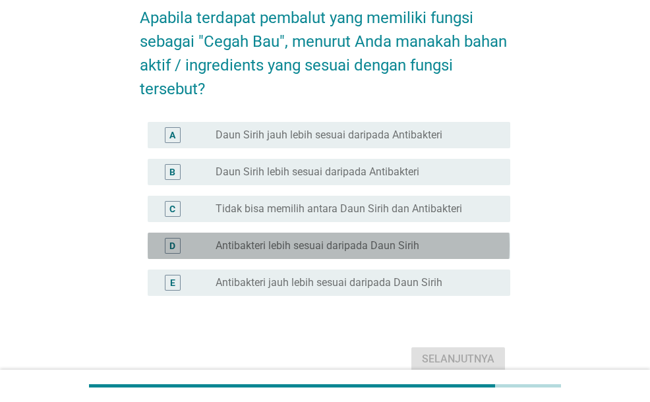
click at [394, 258] on div "D radio_button_unchecked Antibakteri lebih sesuai daripada Daun Sirih" at bounding box center [329, 246] width 362 height 26
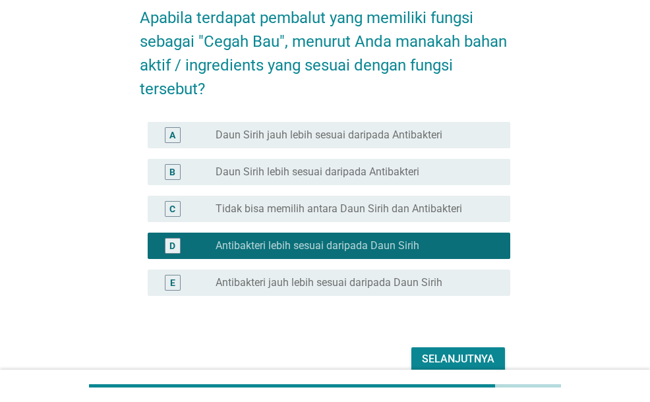
click at [416, 143] on div "A radio_button_unchecked Daun Sirih jauh lebih sesuai daripada Antibakteri" at bounding box center [329, 135] width 362 height 26
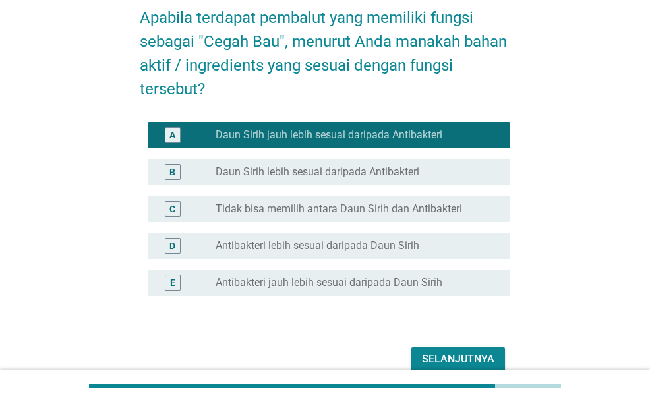
click at [414, 177] on label "Daun Sirih lebih sesuai daripada Antibakteri" at bounding box center [318, 172] width 204 height 13
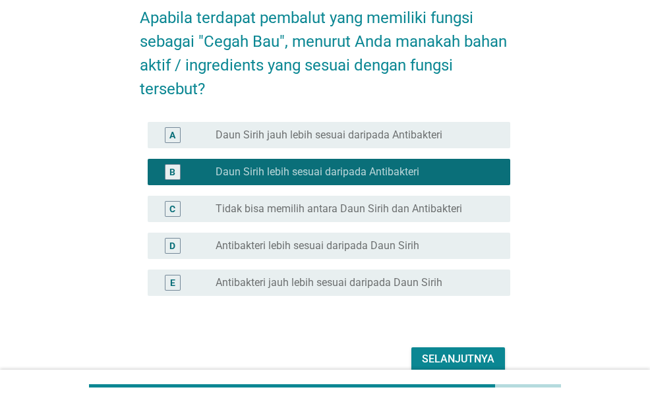
click at [431, 243] on div "radio_button_unchecked Antibakteri lebih sesuai daripada Daun Sirih" at bounding box center [353, 245] width 274 height 13
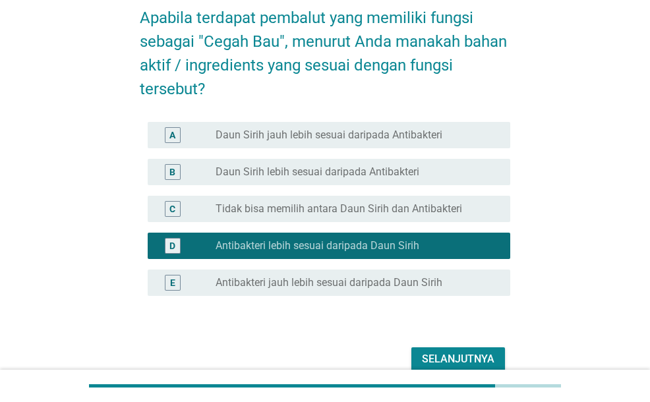
click at [454, 352] on div "Selanjutnya" at bounding box center [458, 360] width 73 height 16
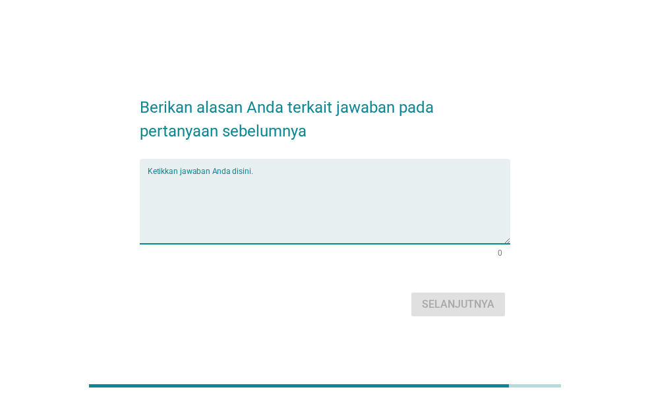
click at [329, 202] on textarea "Ketikkan jawaban Anda disini." at bounding box center [329, 209] width 362 height 69
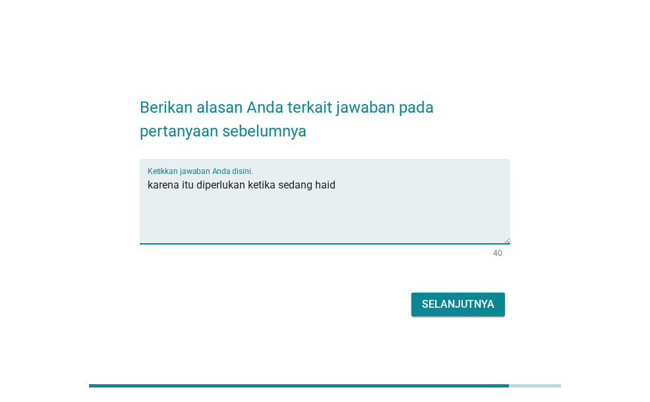
type textarea "karena itu diperlukan ketika sedang haid"
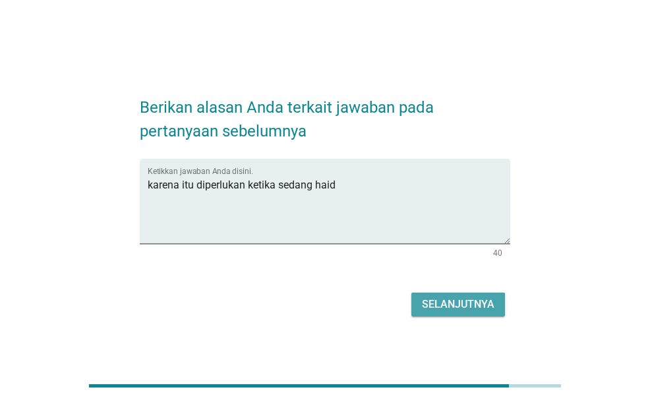
click at [433, 294] on button "Selanjutnya" at bounding box center [459, 305] width 94 height 24
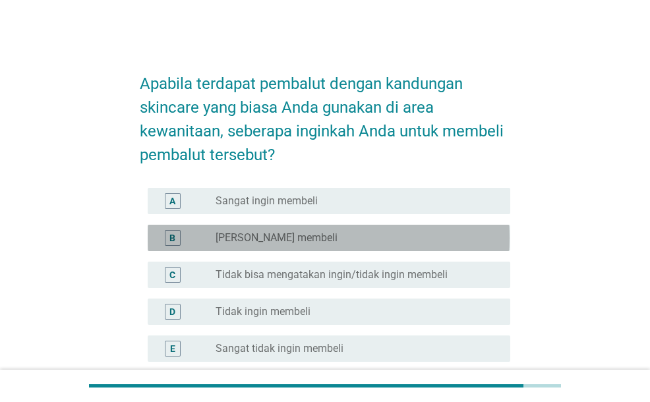
click at [411, 230] on div "radio_button_unchecked Ingin membeli" at bounding box center [358, 238] width 284 height 16
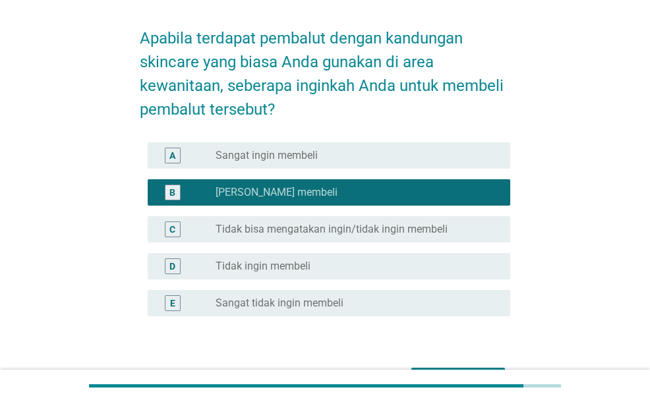
scroll to position [66, 0]
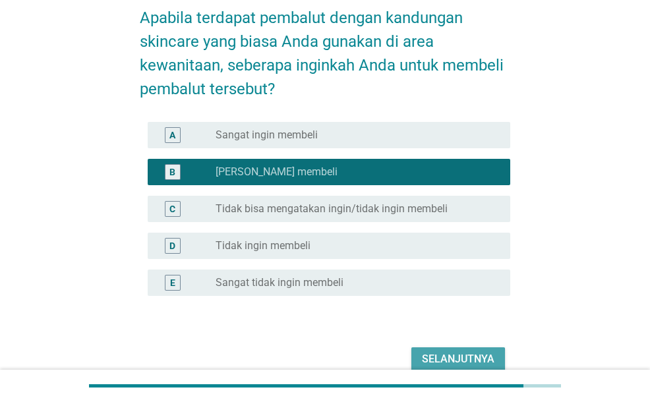
click at [469, 358] on div "Selanjutnya" at bounding box center [458, 360] width 73 height 16
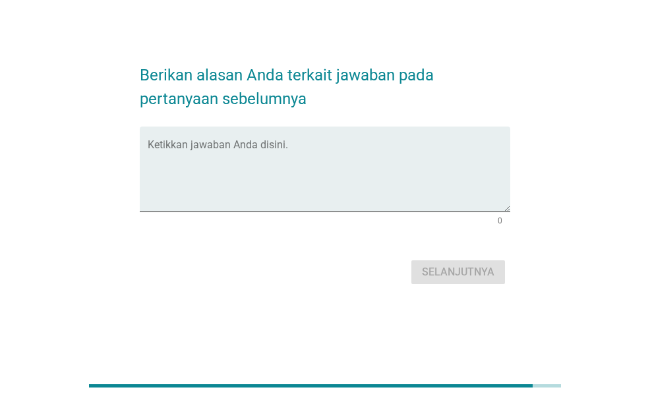
scroll to position [0, 0]
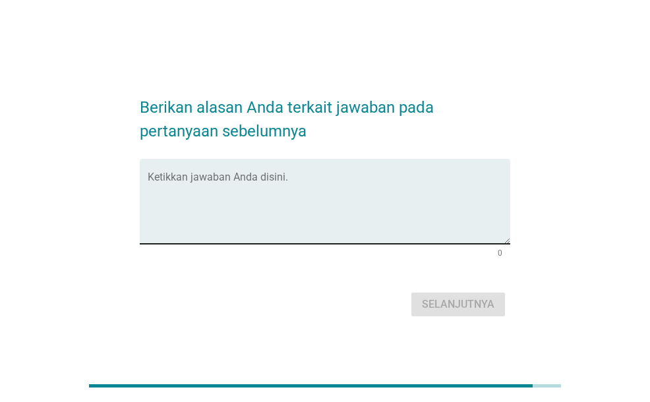
click at [333, 186] on textarea "Ketikkan jawaban Anda disini." at bounding box center [329, 209] width 362 height 69
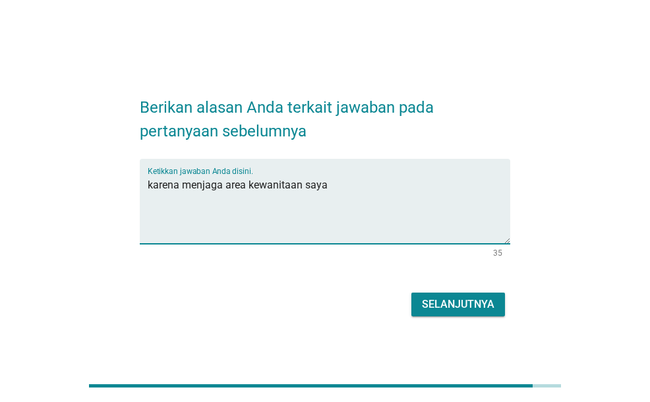
type textarea "karena menjaga area kewanitaan saya"
click at [446, 302] on div "Selanjutnya" at bounding box center [458, 305] width 73 height 16
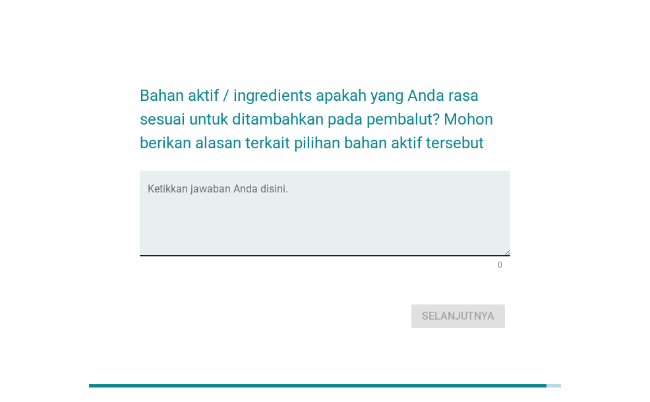
click at [396, 227] on textarea "Ketikkan jawaban Anda disini." at bounding box center [329, 221] width 362 height 69
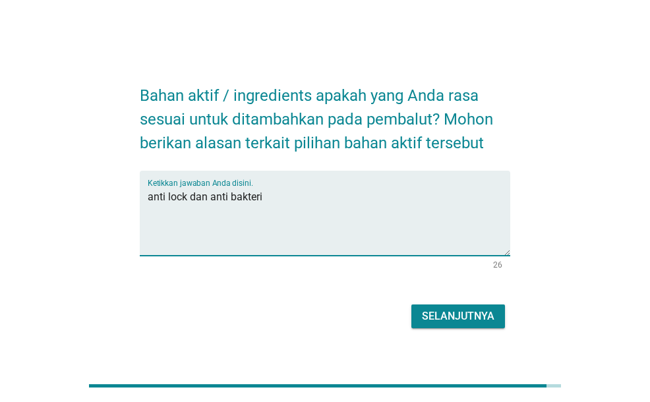
type textarea "anti lock dan anti bakteri"
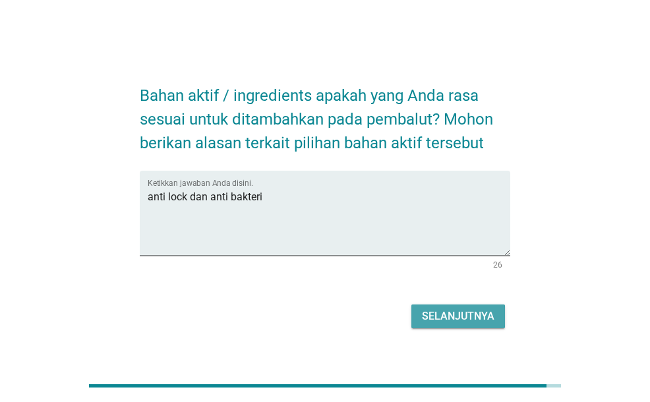
click at [467, 309] on div "Selanjutnya" at bounding box center [458, 317] width 73 height 16
